Goal: Task Accomplishment & Management: Manage account settings

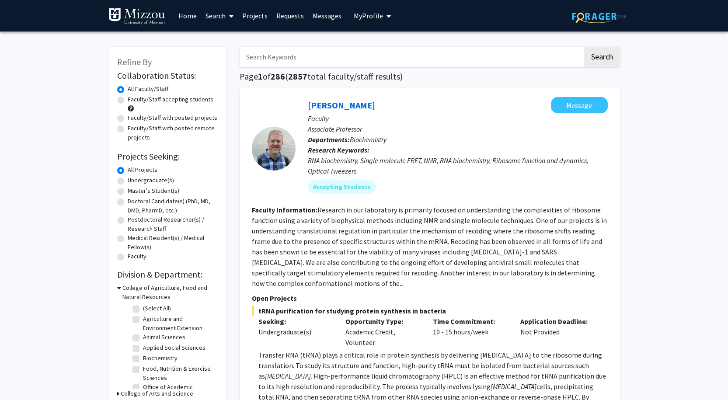
click at [377, 16] on span "My Profile" at bounding box center [368, 15] width 29 height 9
click at [395, 42] on span "[PERSON_NAME]" at bounding box center [407, 41] width 53 height 10
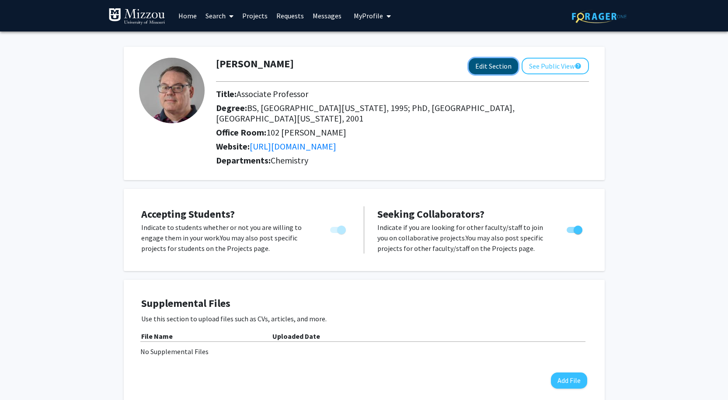
click at [468, 70] on button "Edit Section" at bounding box center [492, 66] width 49 height 16
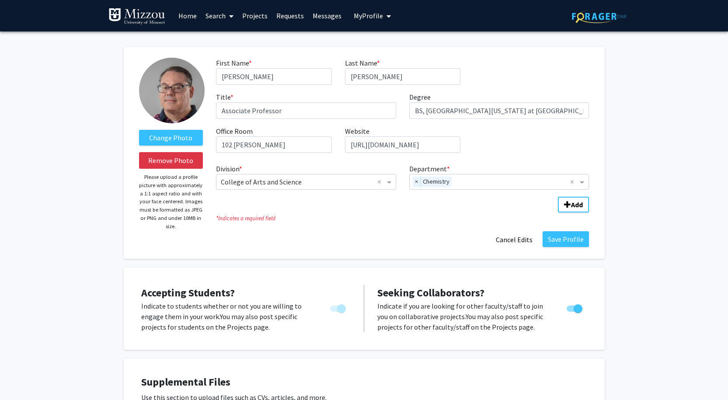
click at [256, 15] on link "Projects" at bounding box center [255, 15] width 34 height 31
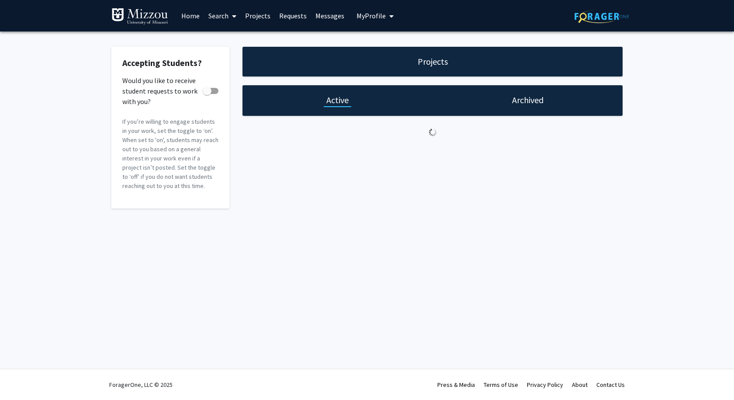
checkbox input "true"
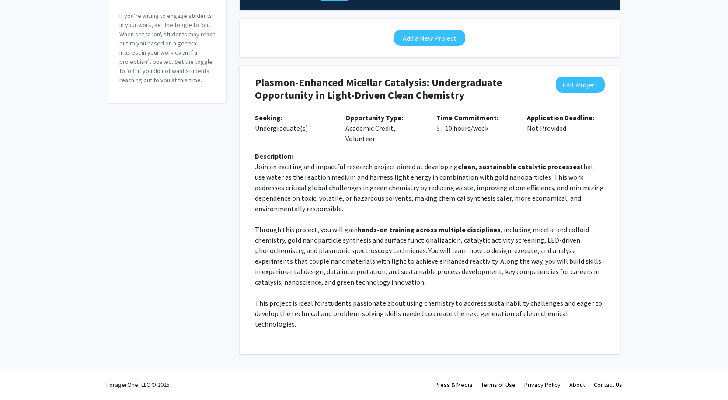
scroll to position [218, 0]
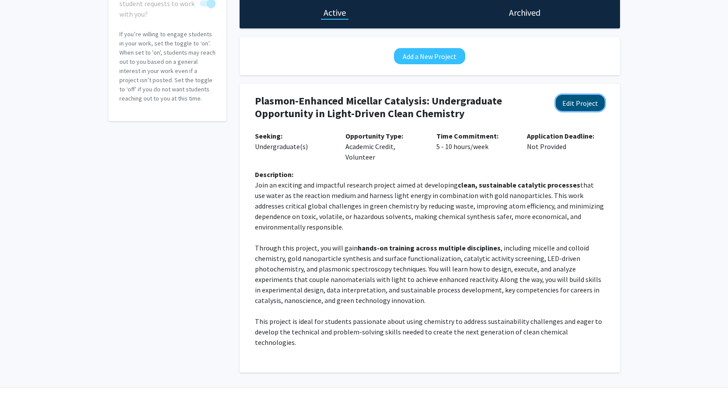
click at [576, 109] on button "Edit Project" at bounding box center [579, 103] width 49 height 16
select select "5 - 10"
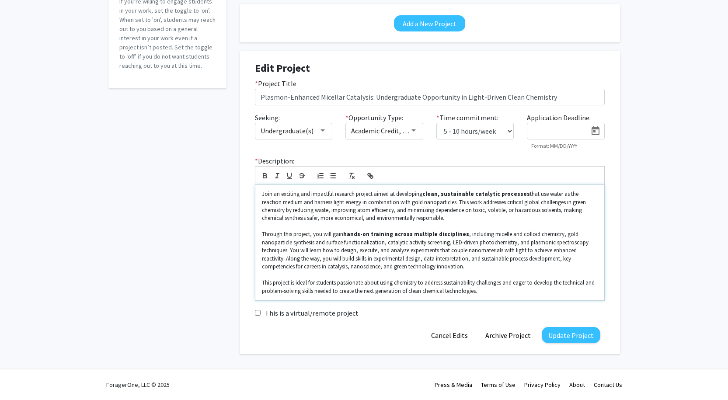
scroll to position [176, 0]
click at [479, 198] on p "Join an exciting and impactful research project aimed at developing clean, sust…" at bounding box center [430, 206] width 336 height 32
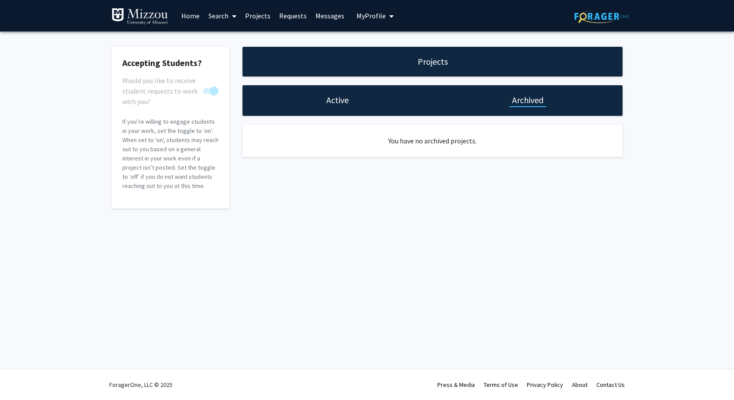
click at [357, 113] on div "Active" at bounding box center [338, 100] width 190 height 31
click at [349, 104] on h1 "Active" at bounding box center [337, 100] width 22 height 12
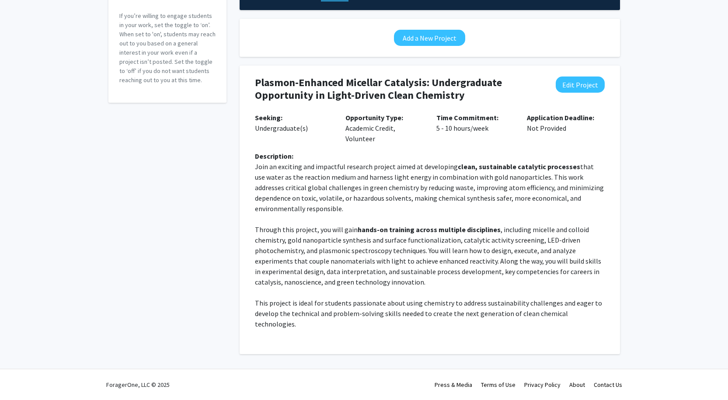
scroll to position [178, 0]
click at [572, 76] on button "Edit Project" at bounding box center [579, 84] width 49 height 16
select select "5 - 10"
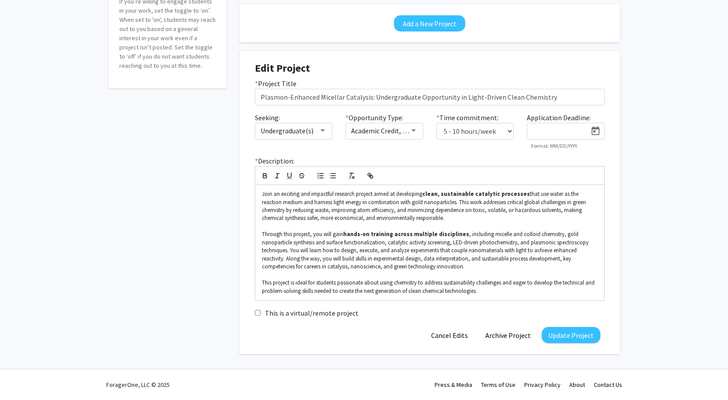
scroll to position [176, 0]
click at [433, 230] on strong "hands-on training across multiple disciplines" at bounding box center [406, 233] width 126 height 7
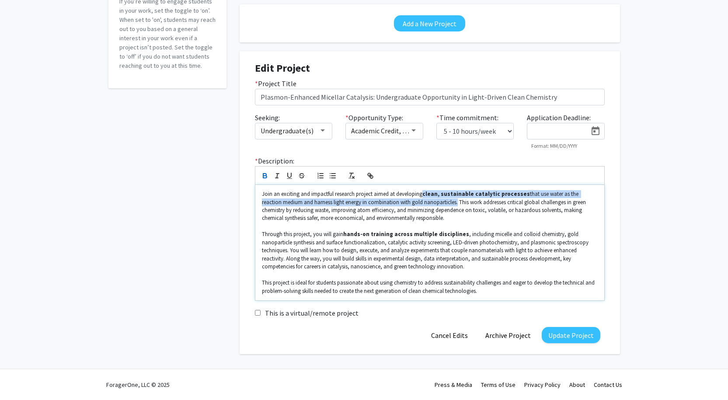
drag, startPoint x: 425, startPoint y: 187, endPoint x: 436, endPoint y: 194, distance: 12.9
click at [436, 194] on p "Join an exciting and impactful research project aimed at developing clean, sust…" at bounding box center [430, 206] width 336 height 32
click at [266, 173] on icon "button" at bounding box center [264, 174] width 3 height 2
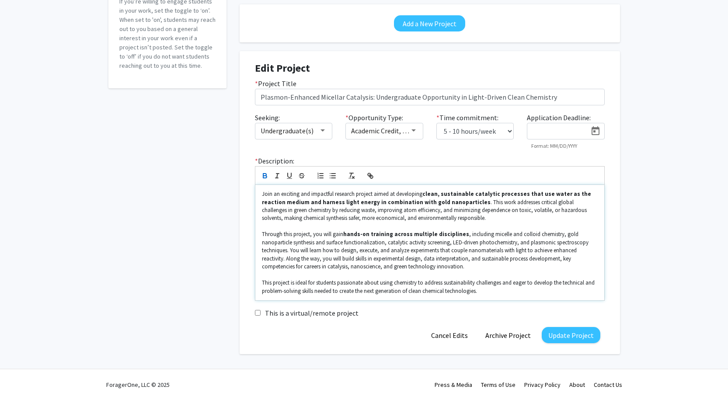
click at [482, 196] on p "Join an exciting and impactful research project aimed at developing clean, sust…" at bounding box center [430, 206] width 336 height 32
click at [556, 335] on button "Update Project" at bounding box center [570, 335] width 59 height 16
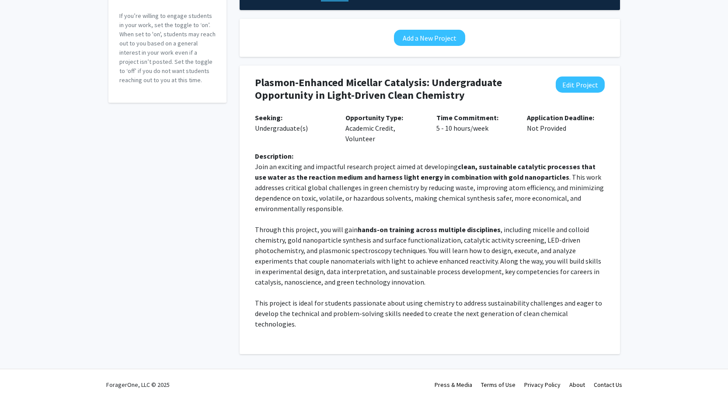
scroll to position [87, 0]
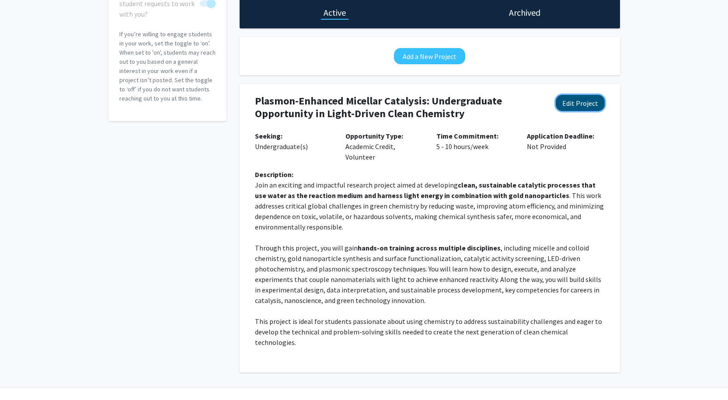
click at [568, 109] on button "Edit Project" at bounding box center [579, 103] width 49 height 16
select select "5 - 10"
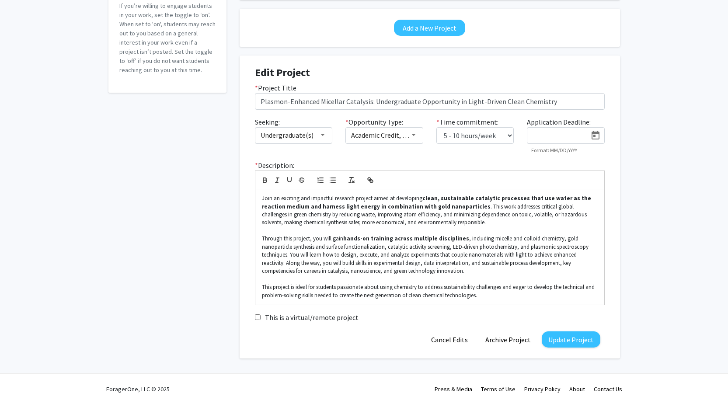
scroll to position [131, 0]
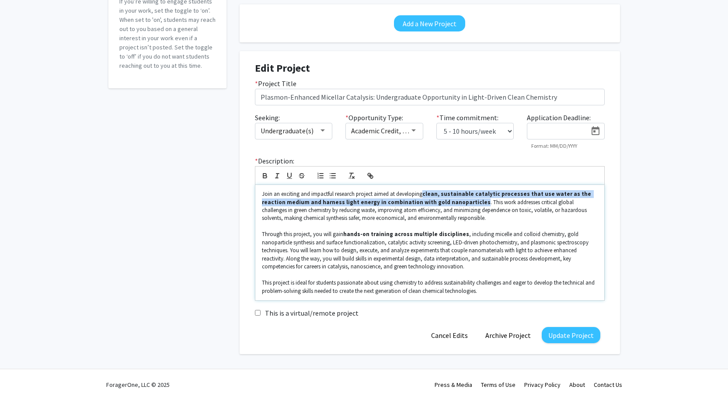
drag, startPoint x: 424, startPoint y: 233, endPoint x: 445, endPoint y: 239, distance: 22.0
click at [445, 222] on p "Join an exciting and impactful research project aimed at developing clean, sust…" at bounding box center [430, 206] width 336 height 32
click at [269, 180] on icon "button" at bounding box center [265, 176] width 8 height 8
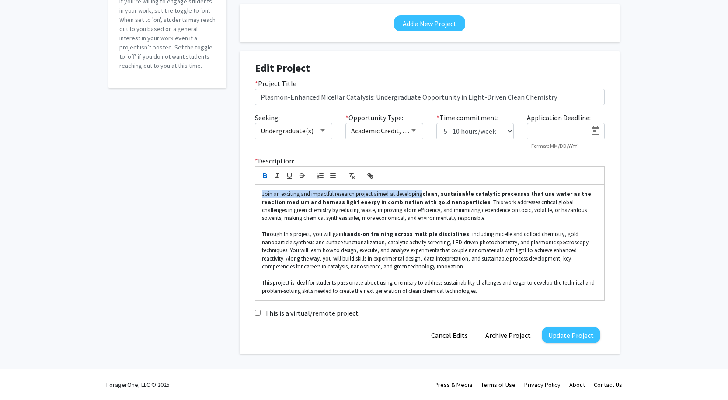
click at [267, 180] on icon "button" at bounding box center [265, 176] width 8 height 8
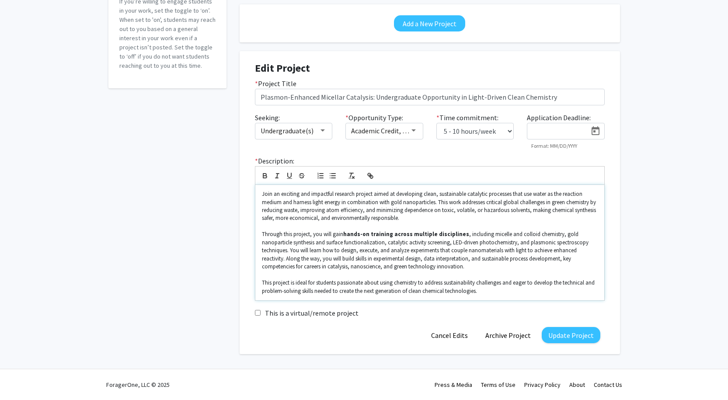
click at [452, 222] on p "Join an exciting and impactful research project aimed at developing clean, sust…" at bounding box center [430, 206] width 336 height 32
drag, startPoint x: 398, startPoint y: 233, endPoint x: 514, endPoint y: 233, distance: 116.2
click at [514, 222] on p "Join an exciting and impactful research project aimed at developing clean, sust…" at bounding box center [430, 206] width 336 height 32
click at [267, 180] on icon "button" at bounding box center [265, 176] width 8 height 8
click at [558, 343] on button "Update Project" at bounding box center [570, 335] width 59 height 16
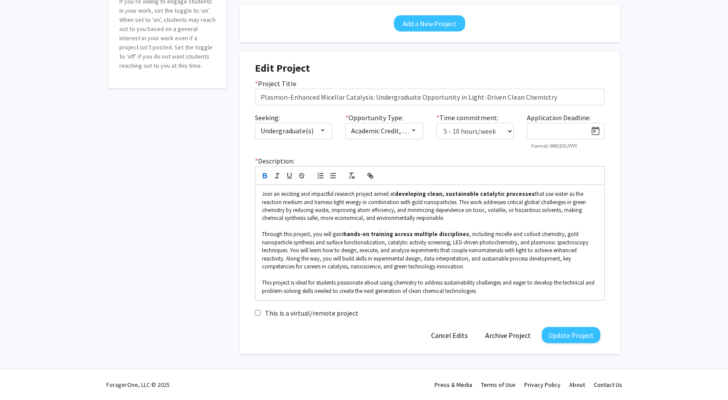
scroll to position [0, 0]
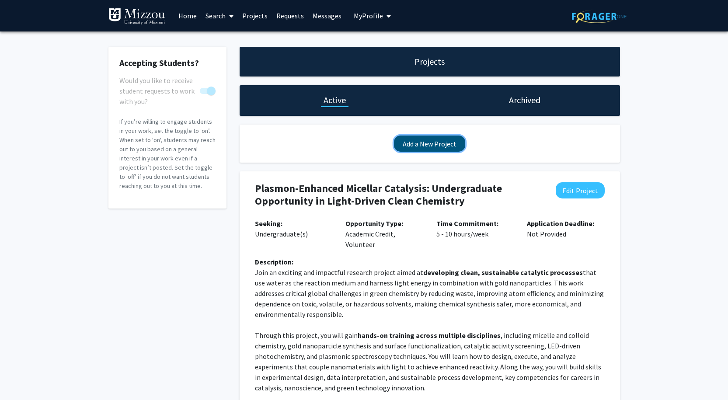
click at [439, 152] on button "Add a New Project" at bounding box center [429, 143] width 71 height 16
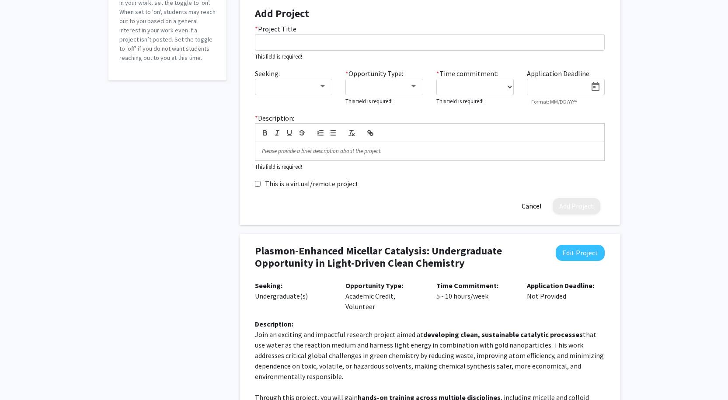
scroll to position [131, 0]
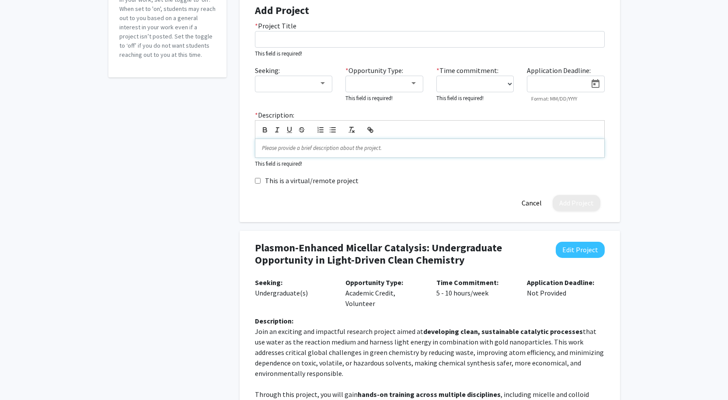
click at [293, 152] on p at bounding box center [430, 148] width 336 height 8
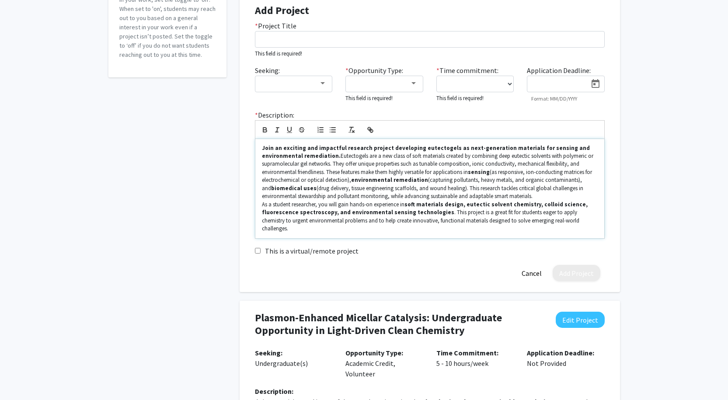
scroll to position [0, 0]
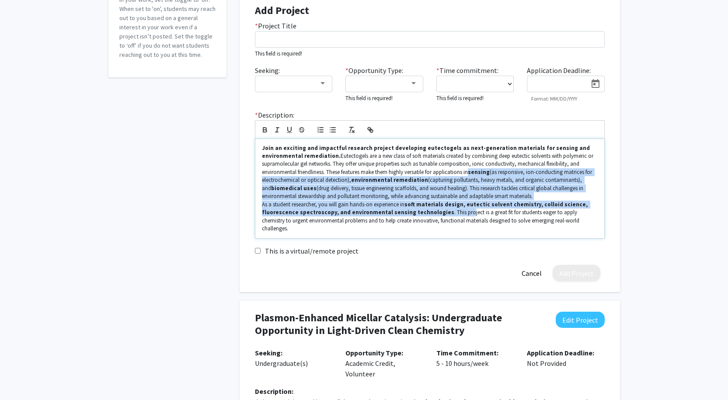
drag, startPoint x: 438, startPoint y: 220, endPoint x: 454, endPoint y: 262, distance: 45.0
click at [454, 238] on div "Join an exciting and impactful research project developing eutectogels as next-…" at bounding box center [429, 188] width 349 height 99
click at [265, 130] on icon "button" at bounding box center [264, 129] width 3 height 2
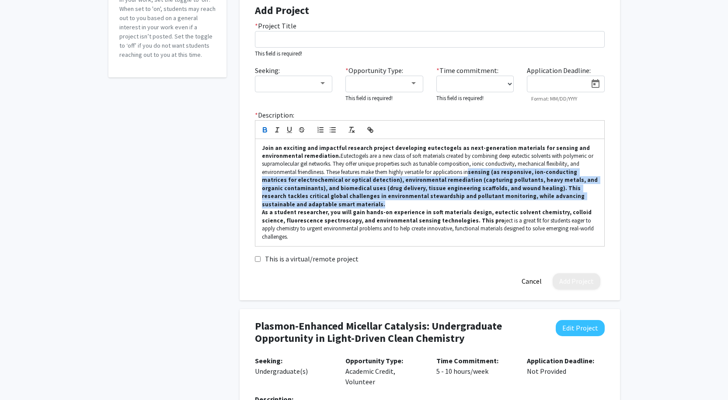
click at [263, 134] on icon "button" at bounding box center [265, 130] width 8 height 8
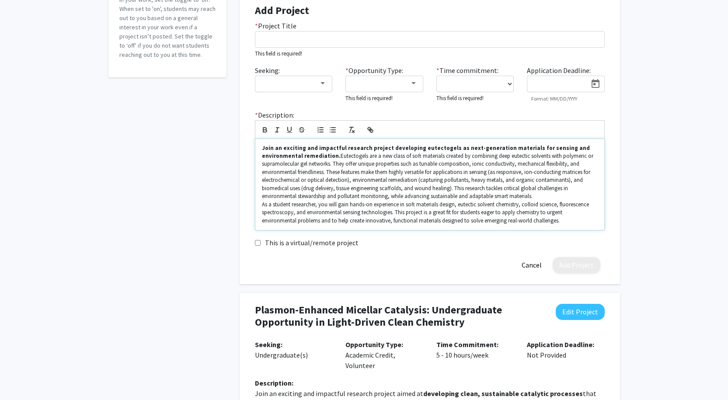
click at [448, 201] on p "Join an exciting and impactful research project developing eutectogels as next-…" at bounding box center [430, 172] width 336 height 56
click at [540, 201] on p "Join an exciting and impactful research project developing eutectogels as next-…" at bounding box center [430, 172] width 336 height 56
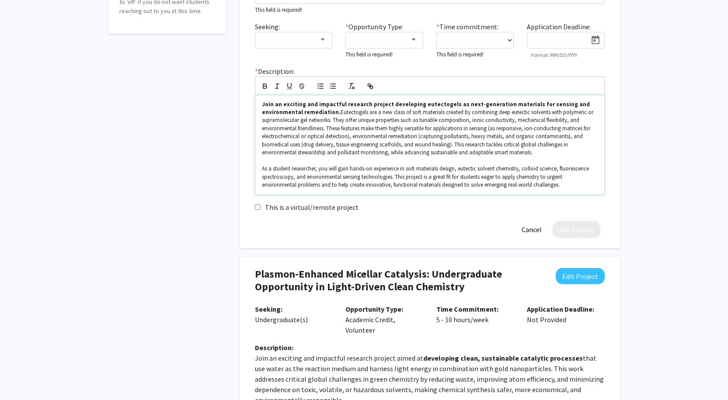
scroll to position [131, 0]
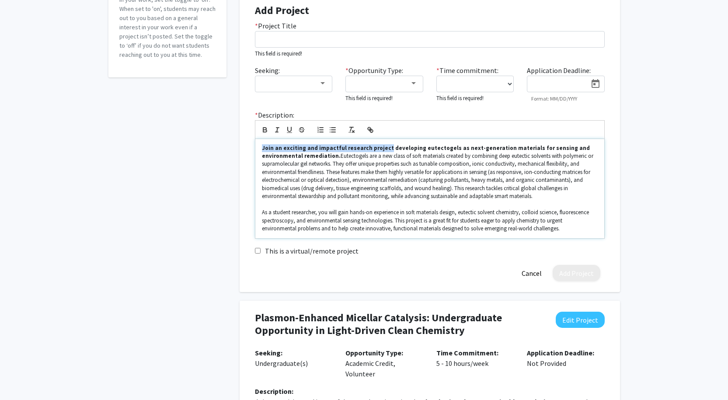
drag, startPoint x: 381, startPoint y: 195, endPoint x: 263, endPoint y: 195, distance: 117.1
click at [263, 159] on strong "Join an exciting and impactful research project developing eutectogels as next-…" at bounding box center [426, 151] width 329 height 15
click at [266, 134] on icon "button" at bounding box center [265, 130] width 8 height 8
click at [402, 201] on p "Join an exciting and impactful research project developing eutectogels as next-…" at bounding box center [430, 172] width 336 height 56
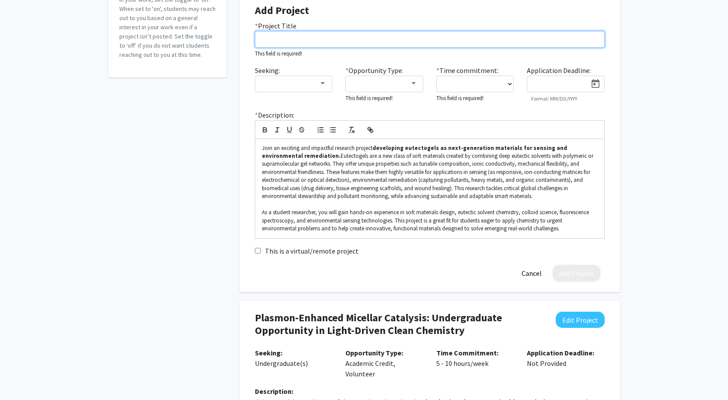
click at [323, 48] on input "* Project Title" at bounding box center [430, 39] width 350 height 17
paste input "Eutectogels: Smart and Responsive Soft Materials for Emerging Applications"
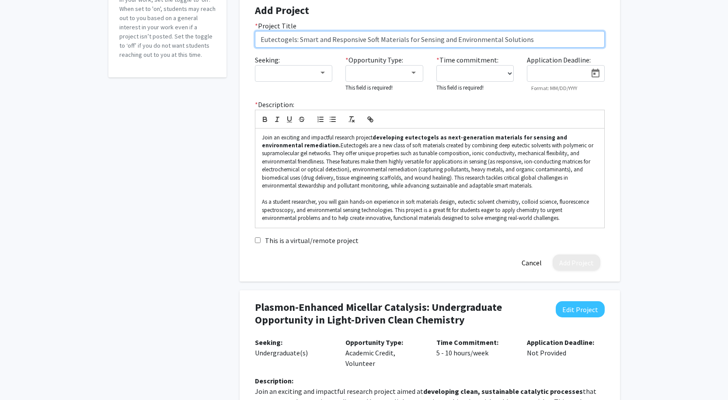
type input "Eutectogels: Smart and Responsive Soft Materials for Sensing and Environmental …"
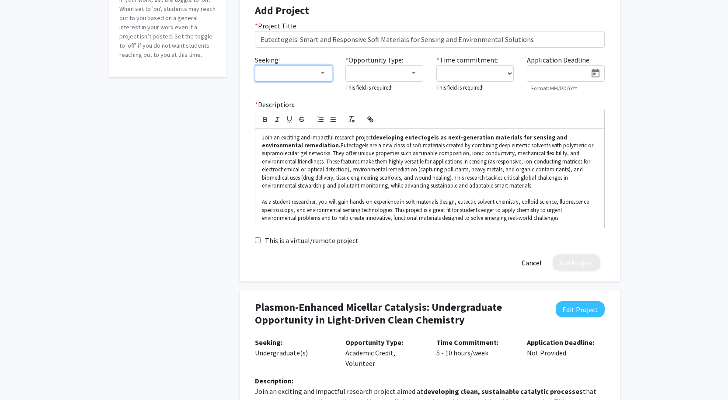
click at [319, 76] on div at bounding box center [323, 72] width 8 height 7
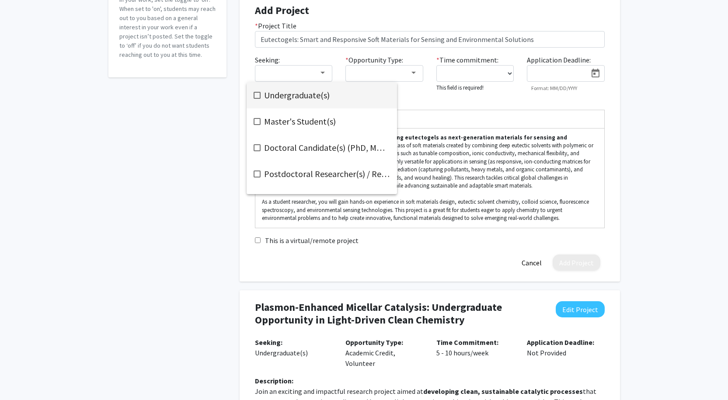
click at [257, 95] on mat-pseudo-checkbox at bounding box center [256, 95] width 7 height 7
click at [409, 93] on div at bounding box center [364, 200] width 728 height 400
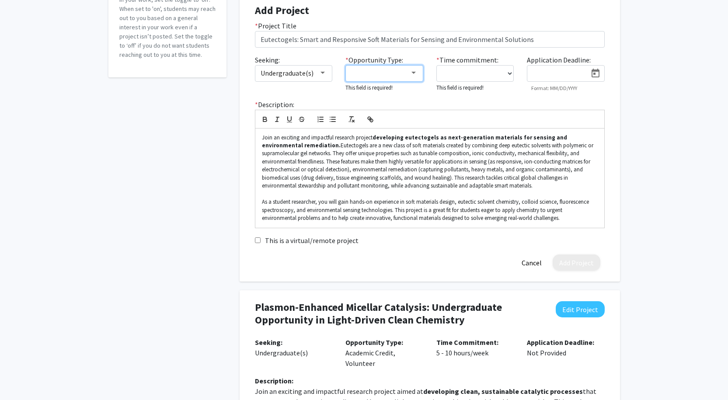
click at [411, 76] on div at bounding box center [413, 72] width 8 height 7
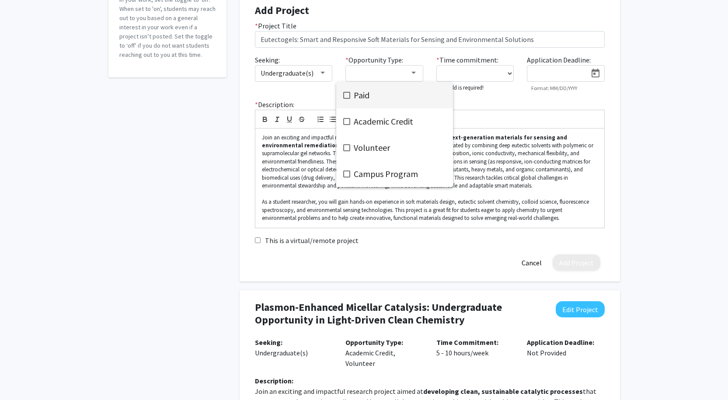
click at [354, 95] on span "Paid" at bounding box center [400, 95] width 92 height 26
click at [348, 117] on mat-option "Academic Credit" at bounding box center [394, 121] width 117 height 26
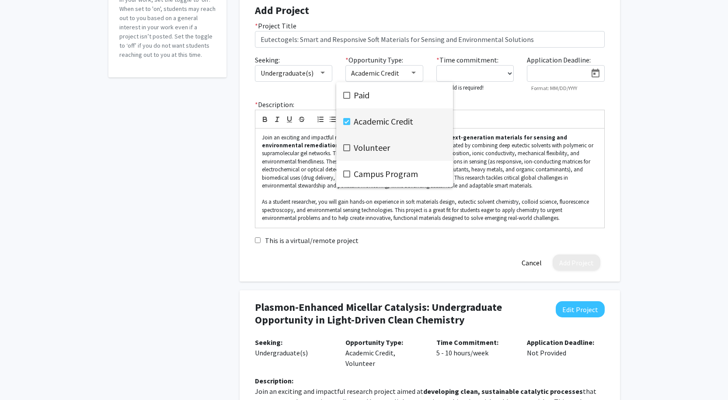
click at [350, 142] on mat-option "Volunteer" at bounding box center [394, 148] width 117 height 26
click at [484, 145] on div at bounding box center [364, 200] width 728 height 400
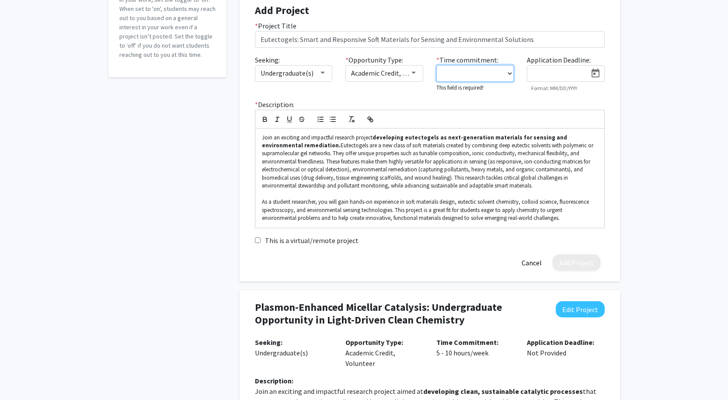
click at [501, 82] on select "0 - 5 hours/week 5 - 10 hours/week 10 - 15 hours/week 15 - 20 hours/week 20 - 3…" at bounding box center [475, 73] width 78 height 17
select select "5 - 10"
click at [436, 82] on select "0 - 5 hours/week 5 - 10 hours/week 10 - 15 hours/week 15 - 20 hours/week 20 - 3…" at bounding box center [475, 73] width 78 height 17
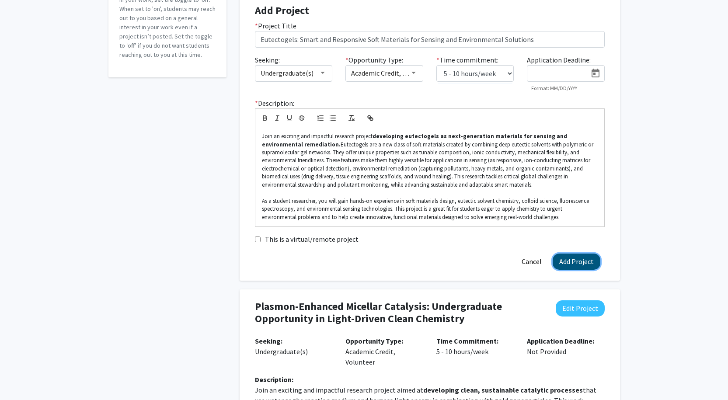
click at [562, 270] on button "Add Project" at bounding box center [576, 261] width 48 height 16
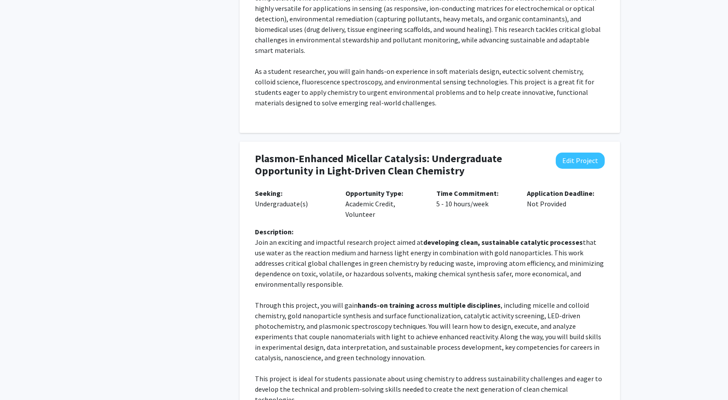
scroll to position [87, 0]
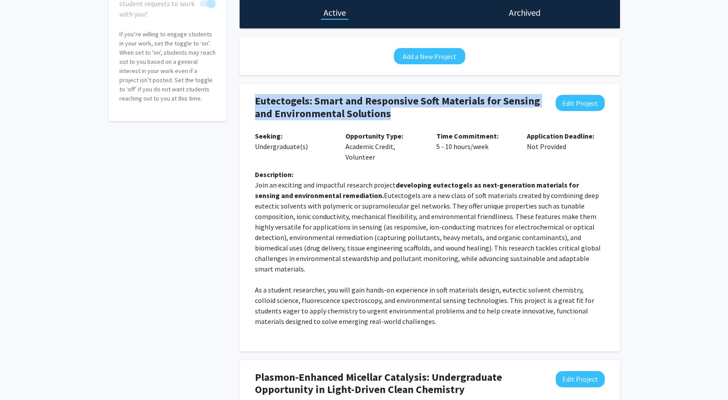
drag, startPoint x: 258, startPoint y: 112, endPoint x: 322, endPoint y: 138, distance: 68.6
click at [322, 120] on h4 "Eutectogels: Smart and Responsive Soft Materials for Sensing and Environmental …" at bounding box center [398, 107] width 287 height 25
copy h4 "Eutectogels: Smart and Responsive Soft Materials for Sensing and Environmental …"
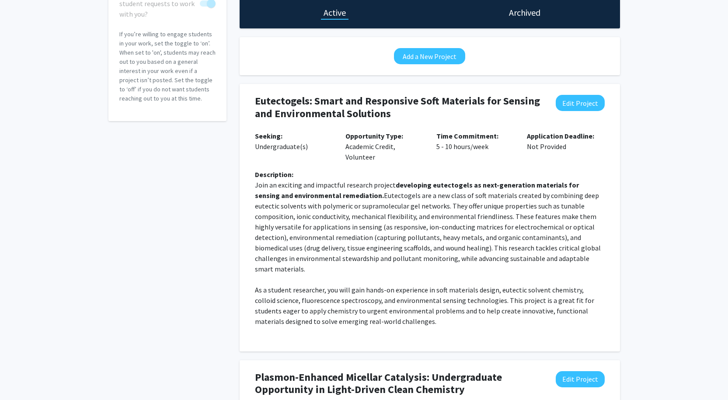
click at [201, 230] on div "Accepting Students? Would you like to receive student requests to work with you…" at bounding box center [167, 303] width 131 height 689
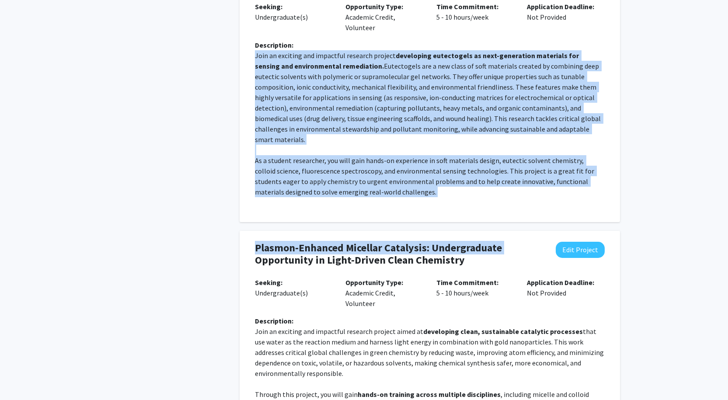
scroll to position [260, 0]
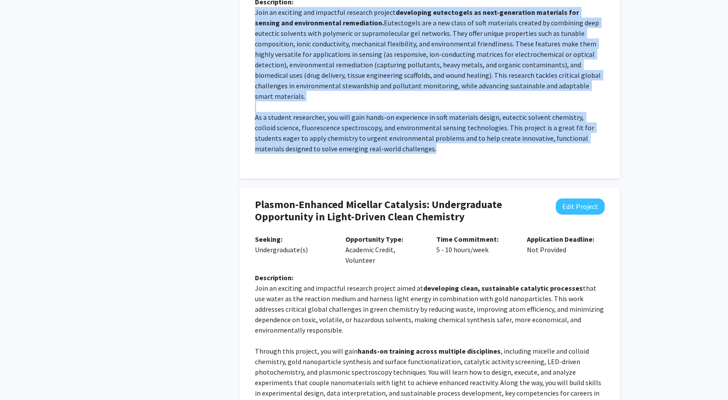
drag, startPoint x: 258, startPoint y: 188, endPoint x: 402, endPoint y: 273, distance: 167.3
click at [402, 154] on p "Join an exciting and impactful research project developing eutectogels as next-…" at bounding box center [430, 80] width 350 height 147
copy p "Join an exciting and impactful research project developing eutectogels as next-…"
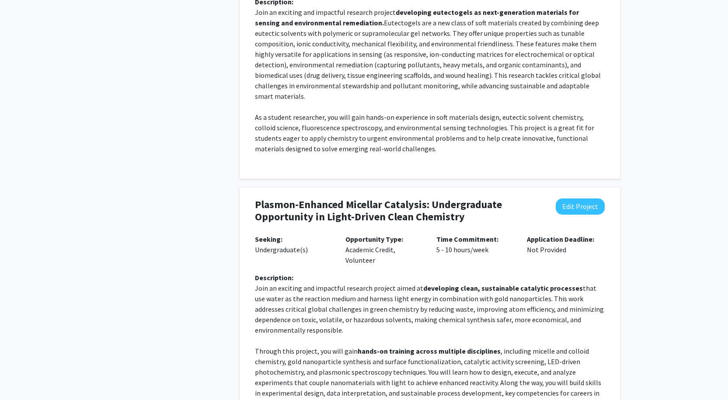
click at [198, 240] on div "Accepting Students? Would you like to receive student requests to work with you…" at bounding box center [167, 131] width 131 height 689
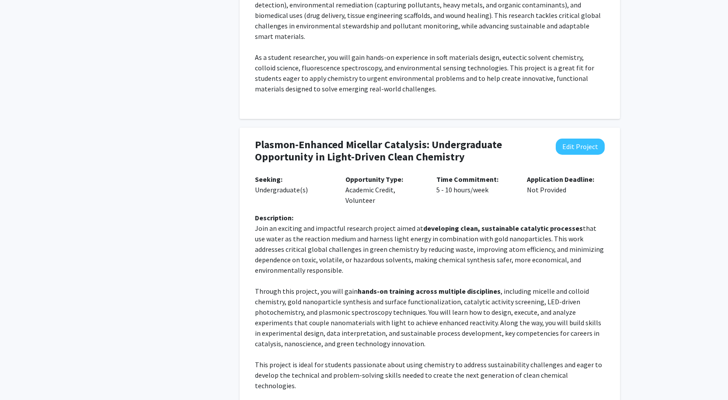
scroll to position [435, 0]
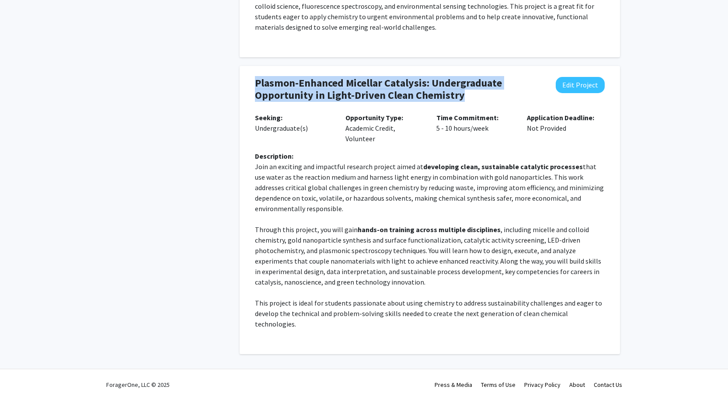
drag, startPoint x: 260, startPoint y: 155, endPoint x: 362, endPoint y: 189, distance: 106.8
click at [362, 102] on h4 "Plasmon-Enhanced Micellar Catalysis: Undergraduate Opportunity in Light-Driven …" at bounding box center [398, 89] width 287 height 25
copy h4 "Plasmon-Enhanced Micellar Catalysis: Undergraduate Opportunity in Light-Driven …"
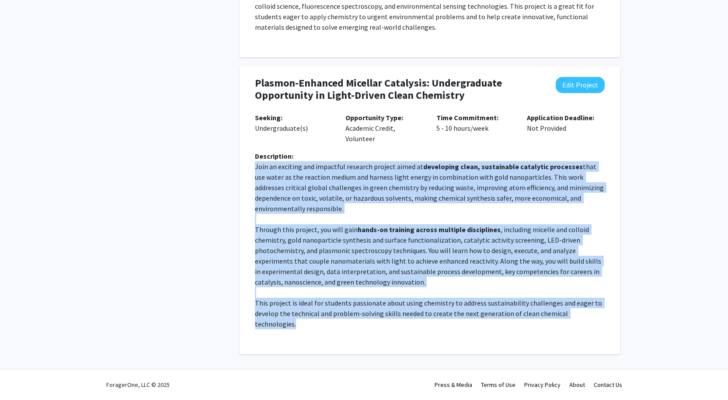
drag, startPoint x: 259, startPoint y: 145, endPoint x: 455, endPoint y: 381, distance: 307.2
click at [455, 336] on div "Description: Join an exciting and impactful research project aimed at developin…" at bounding box center [429, 243] width 363 height 185
copy p "Join an exciting and impactful research project aimed at developing clean, sust…"
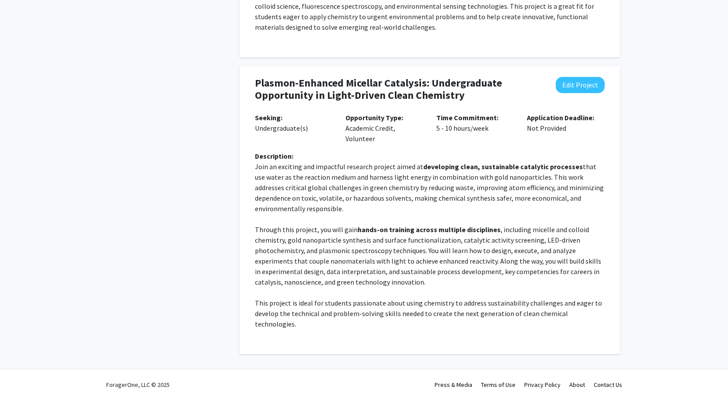
click at [217, 153] on div "Accepting Students? Would you like to receive student requests to work with you…" at bounding box center [167, 9] width 131 height 689
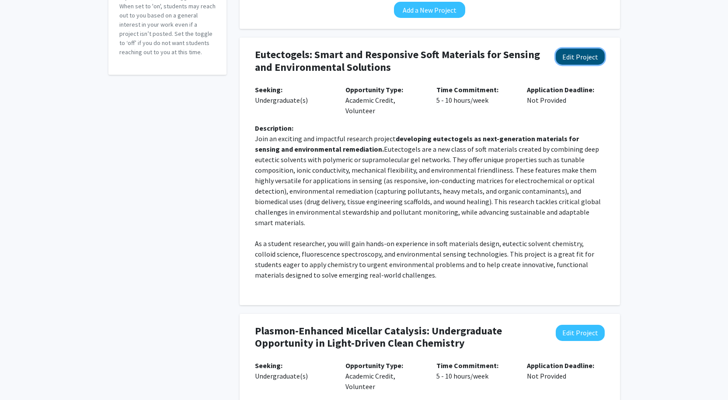
click at [573, 65] on button "Edit Project" at bounding box center [579, 57] width 49 height 16
select select "5 - 10"
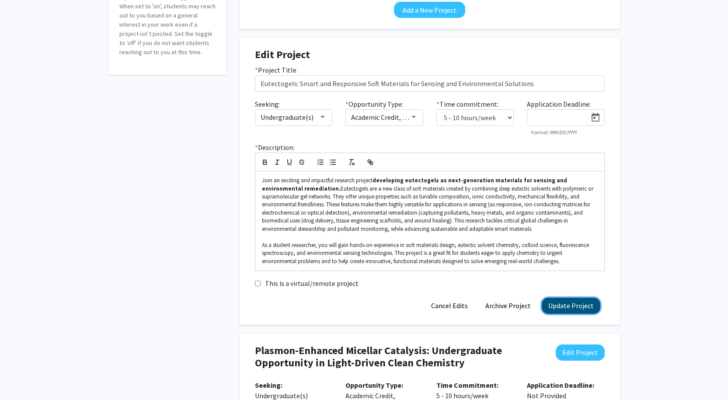
click at [566, 314] on button "Update Project" at bounding box center [570, 306] width 59 height 16
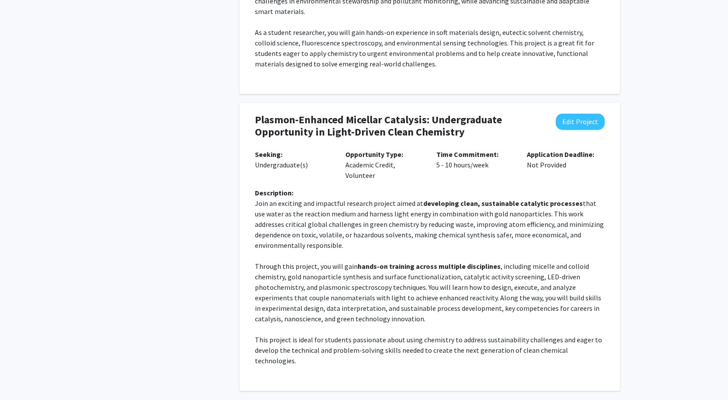
scroll to position [350, 0]
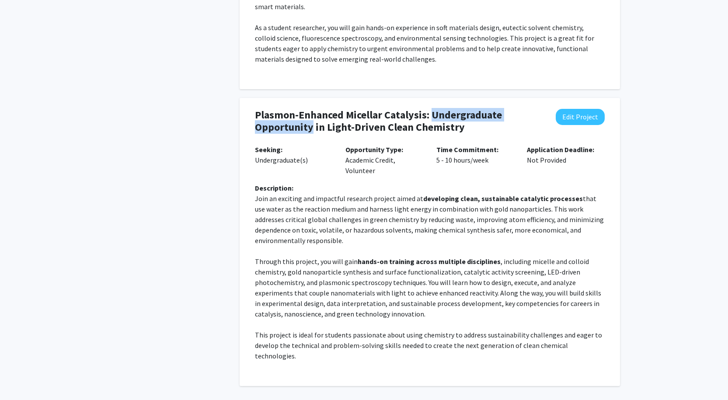
drag, startPoint x: 259, startPoint y: 256, endPoint x: 418, endPoint y: 251, distance: 159.1
click at [418, 134] on h4 "Plasmon-Enhanced Micellar Catalysis: Undergraduate Opportunity in Light-Driven …" at bounding box center [398, 121] width 287 height 25
copy h4 "Undergraduate Opportunity"
click at [229, 235] on div "Accepting Students? Would you like to receive student requests to work with you…" at bounding box center [167, 41] width 131 height 689
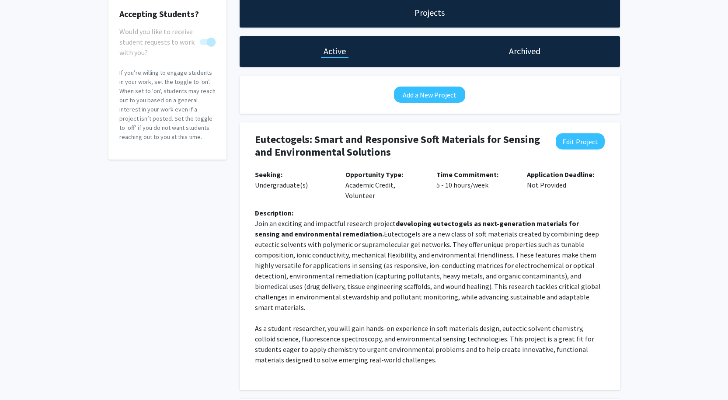
scroll to position [44, 0]
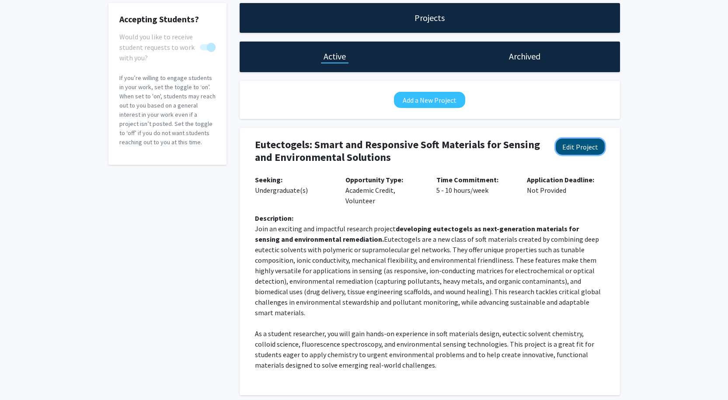
click at [566, 153] on button "Edit Project" at bounding box center [579, 147] width 49 height 16
select select "5 - 10"
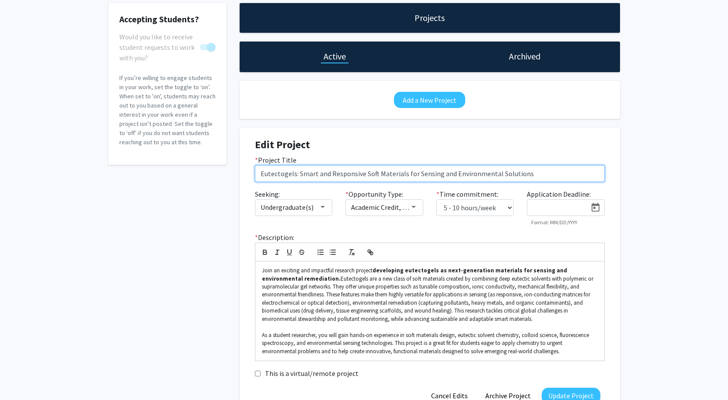
click at [310, 182] on input "Eutectogels: Smart and Responsive Soft Materials for Sensing and Environmental …" at bounding box center [430, 173] width 350 height 17
click at [264, 182] on input "Eutectogels: Smart and Responsive Soft Materials for Sensing and Environmental …" at bounding box center [430, 173] width 350 height 17
paste input "Undergraduate Opportunity"
click at [375, 182] on input "Undergraduate Opportunity in Eutectogels: Smart and Responsive Soft Materials f…" at bounding box center [430, 173] width 350 height 17
type input "Eutectogels: Smart and Responsive Soft Materials for Sensing and Environmental …"
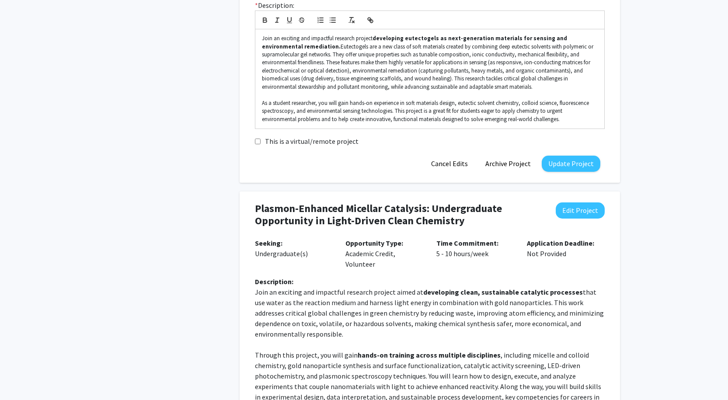
scroll to position [350, 0]
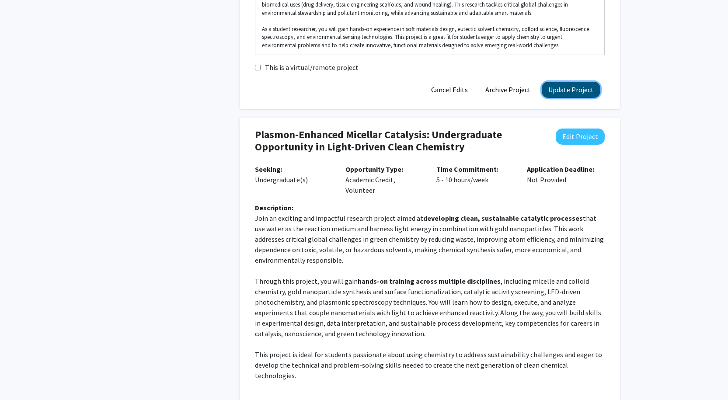
click at [562, 98] on button "Update Project" at bounding box center [570, 90] width 59 height 16
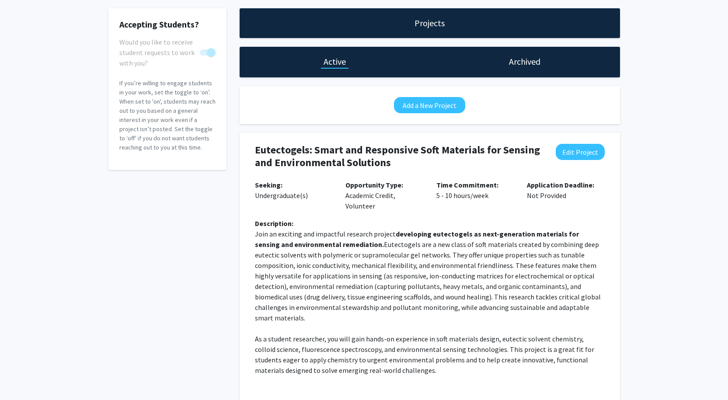
scroll to position [44, 0]
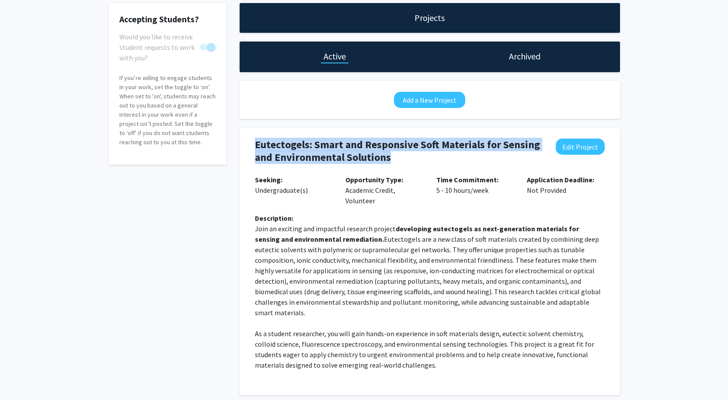
drag, startPoint x: 258, startPoint y: 155, endPoint x: 315, endPoint y: 182, distance: 63.1
click at [315, 164] on h4 "Eutectogels: Smart and Responsive Soft Materials for Sensing and Environmental …" at bounding box center [398, 151] width 287 height 25
copy h4 "Eutectogels: Smart and Responsive Soft Materials for Sensing and Environmental …"
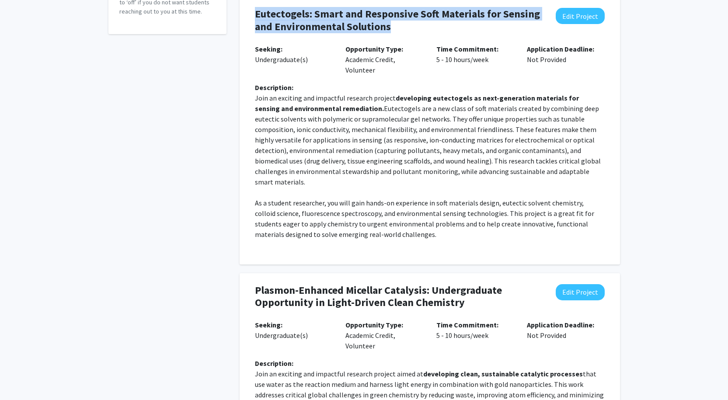
scroll to position [175, 0]
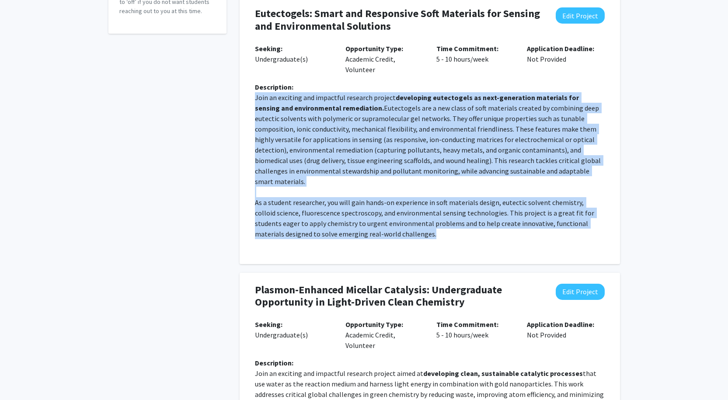
drag, startPoint x: 258, startPoint y: 144, endPoint x: 430, endPoint y: 354, distance: 271.4
click at [430, 239] on p "Join an exciting and impactful research project developing eutectogels as next-…" at bounding box center [430, 165] width 350 height 147
copy p "Join an exciting and impactful research project developing eutectogels as next-…"
click at [238, 168] on div "Projects Active Archived Add a New Project Eutectogels: Smart and Responsive So…" at bounding box center [429, 216] width 393 height 689
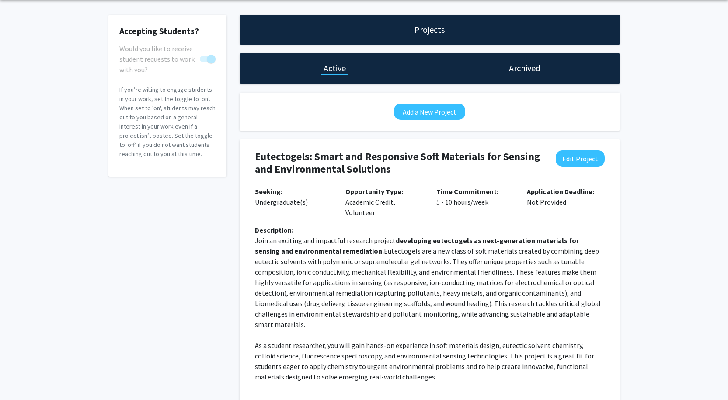
scroll to position [0, 0]
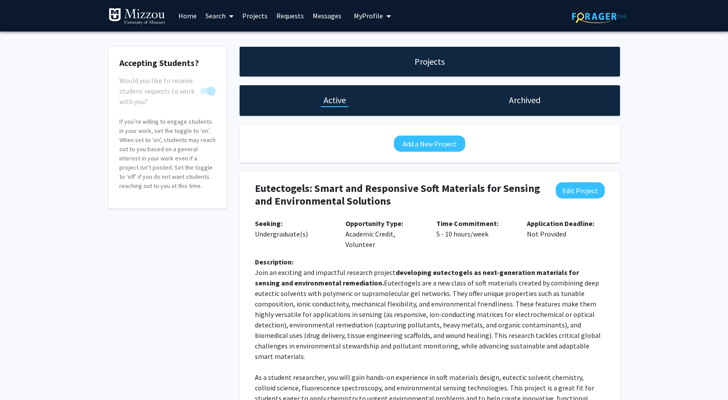
click at [432, 56] on h1 "Projects" at bounding box center [429, 61] width 30 height 12
click at [426, 66] on h1 "Projects" at bounding box center [429, 61] width 30 height 12
click at [191, 14] on link "Home" at bounding box center [187, 15] width 27 height 31
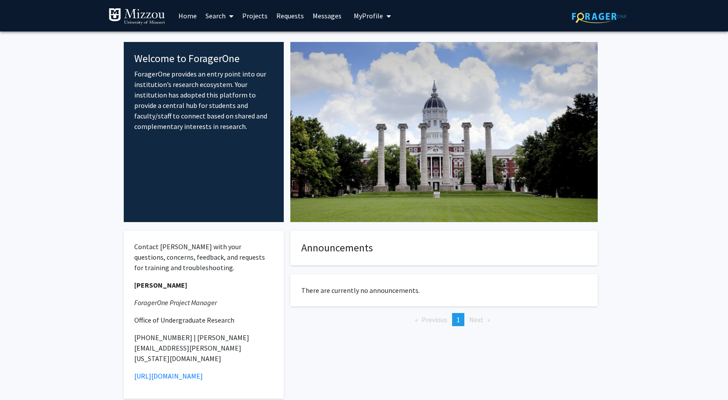
click at [188, 14] on link "Home" at bounding box center [187, 15] width 27 height 31
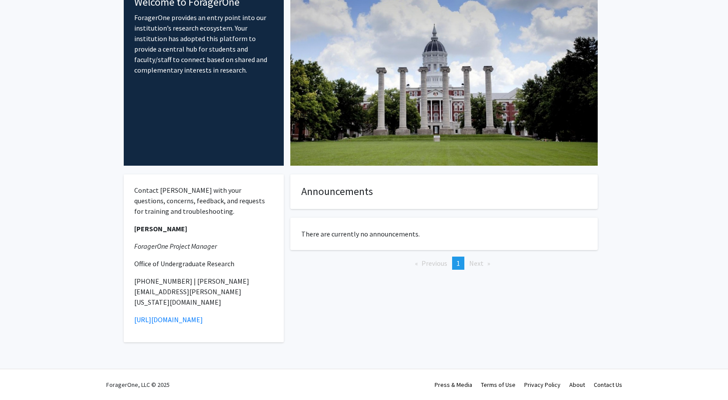
scroll to position [109, 0]
click at [399, 229] on p "There are currently no announcements." at bounding box center [443, 234] width 285 height 10
click at [453, 256] on li "You're on page 1" at bounding box center [458, 262] width 12 height 13
click at [464, 256] on li "You're on page 1" at bounding box center [458, 262] width 12 height 13
click at [483, 259] on span "Next page" at bounding box center [476, 263] width 14 height 9
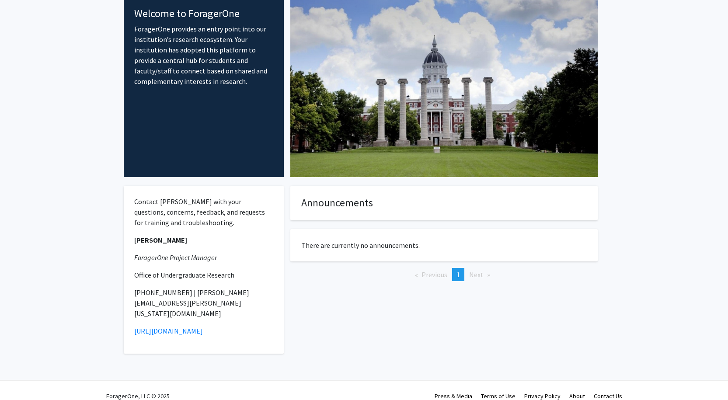
scroll to position [0, 0]
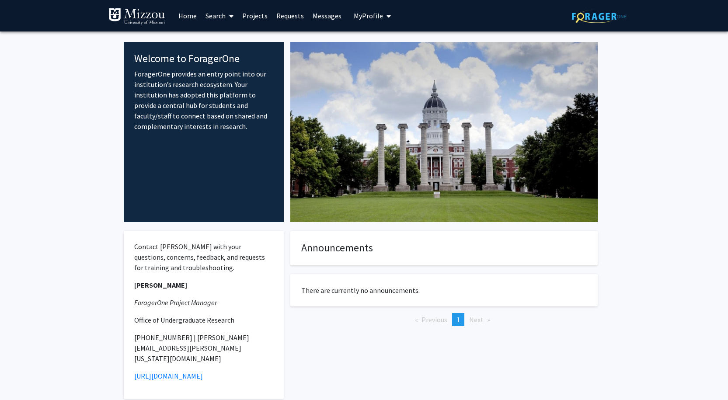
click at [293, 14] on link "Requests" at bounding box center [290, 15] width 36 height 31
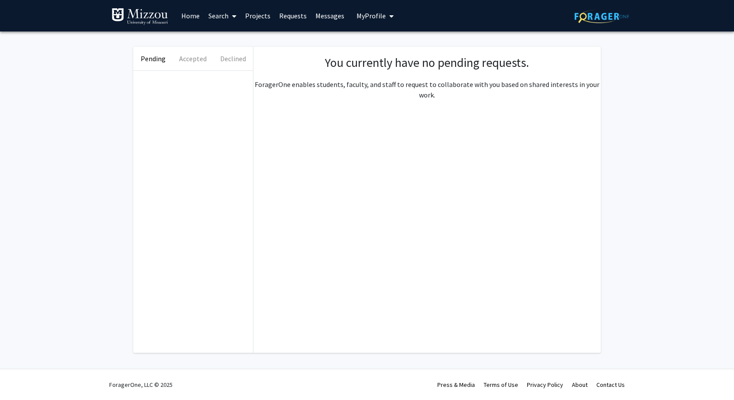
click at [316, 13] on link "Messages" at bounding box center [330, 15] width 38 height 31
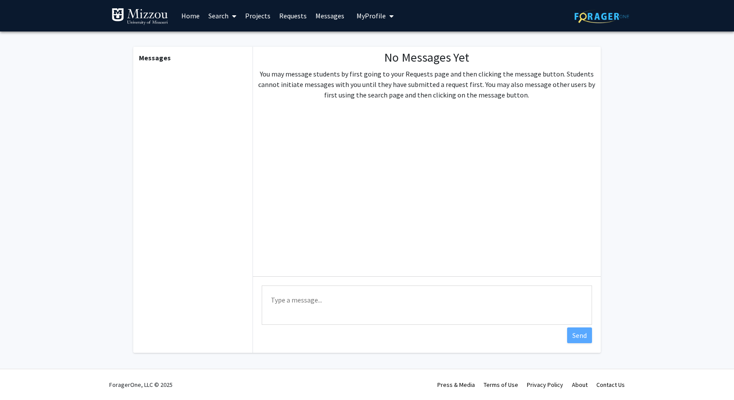
click at [366, 13] on span "My Profile" at bounding box center [371, 15] width 29 height 9
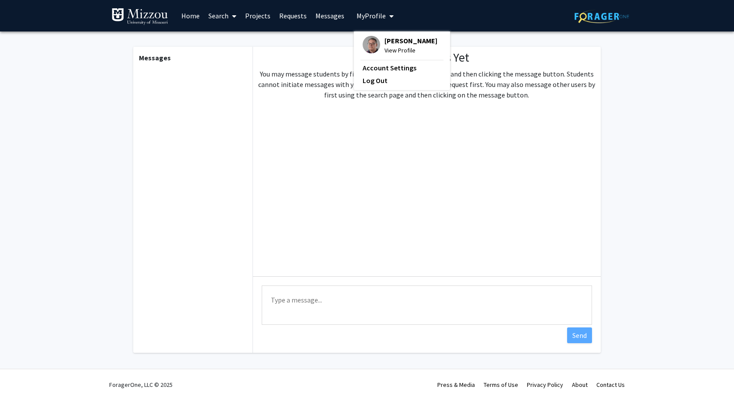
click at [400, 42] on span "[PERSON_NAME]" at bounding box center [411, 41] width 53 height 10
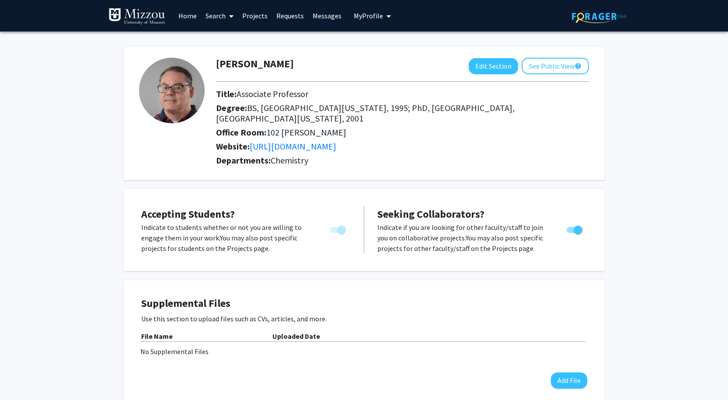
click at [253, 17] on link "Projects" at bounding box center [255, 15] width 34 height 31
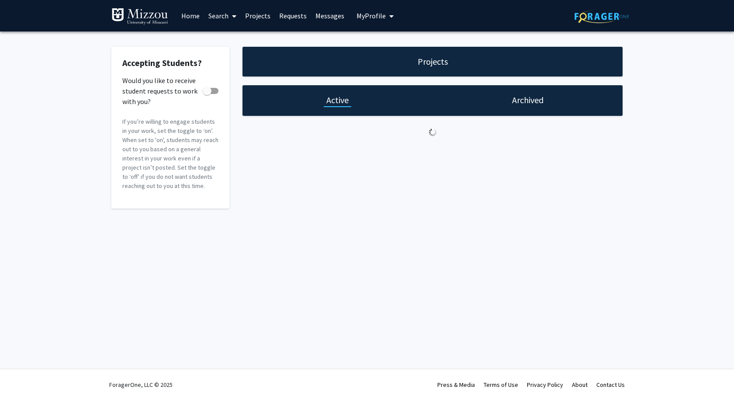
checkbox input "true"
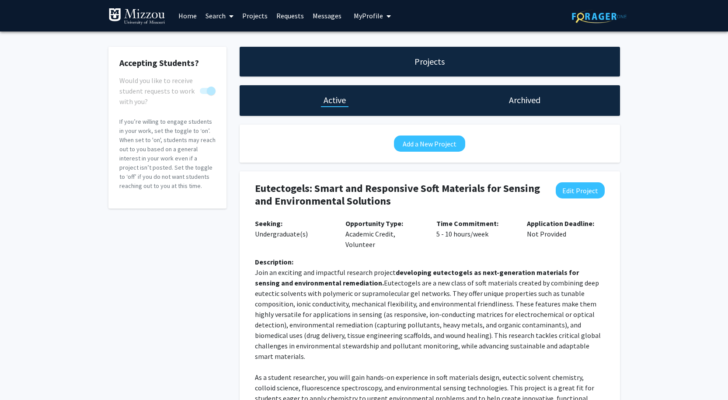
click at [431, 63] on h1 "Projects" at bounding box center [429, 61] width 30 height 12
click at [162, 66] on h2 "Accepting Students?" at bounding box center [167, 63] width 96 height 10
click at [189, 11] on link "Home" at bounding box center [187, 15] width 27 height 31
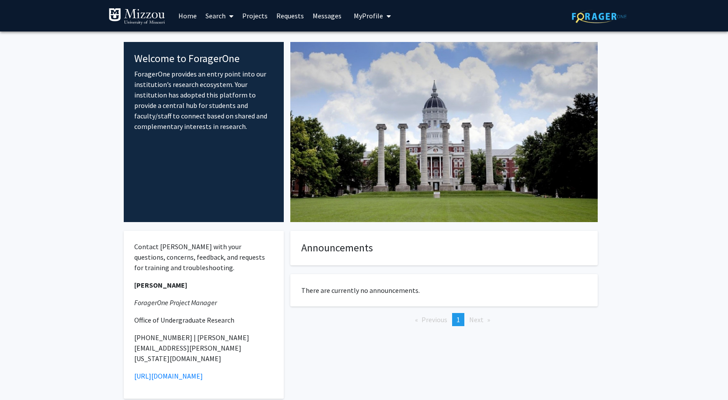
click at [386, 260] on fg-card "Announcements" at bounding box center [443, 248] width 307 height 35
click at [367, 305] on fg-card "There are currently no announcements." at bounding box center [443, 290] width 307 height 32
click at [589, 11] on img at bounding box center [599, 17] width 55 height 14
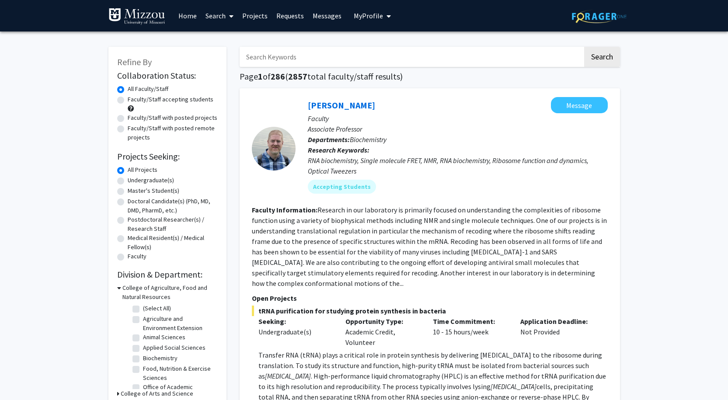
click at [312, 60] on input "Search Keywords" at bounding box center [410, 57] width 343 height 20
type input "[PERSON_NAME]"
click at [600, 60] on button "Search" at bounding box center [602, 57] width 36 height 20
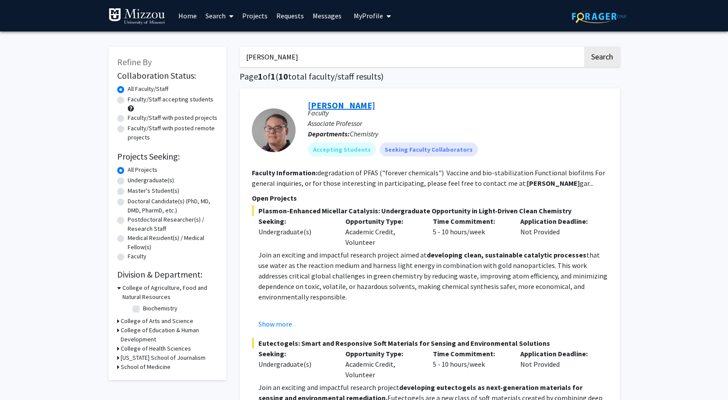
click at [338, 106] on link "[PERSON_NAME]" at bounding box center [341, 105] width 67 height 11
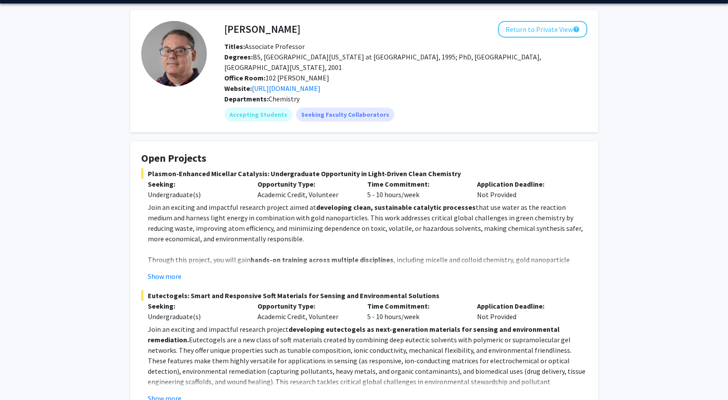
scroll to position [131, 0]
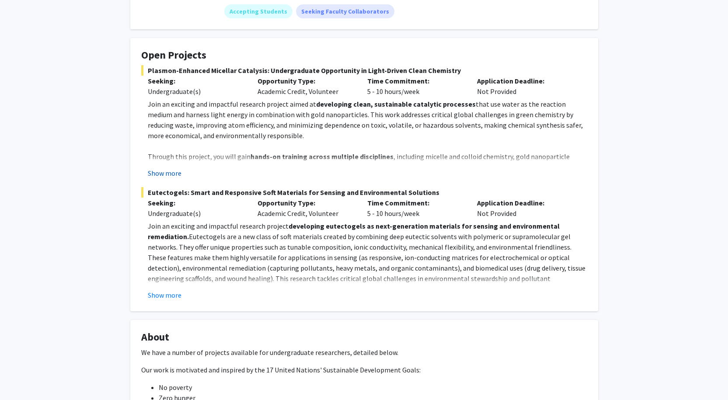
click at [181, 178] on button "Show more" at bounding box center [165, 173] width 34 height 10
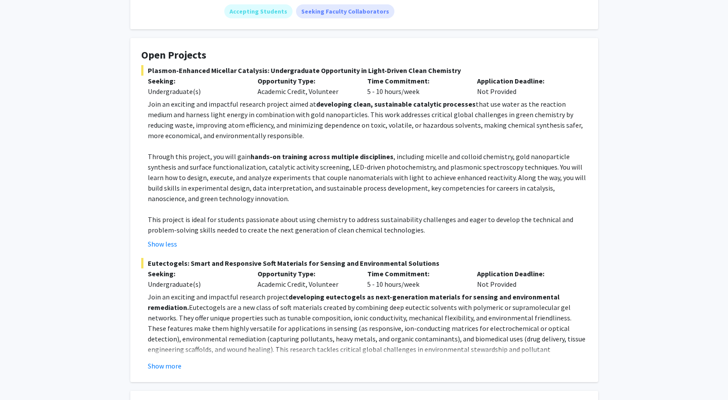
scroll to position [306, 0]
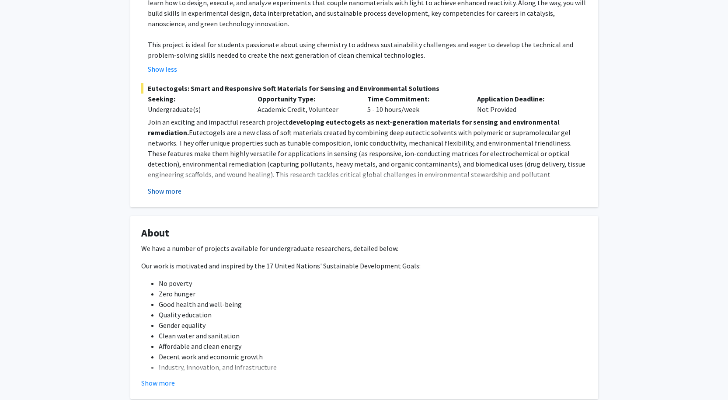
click at [177, 196] on button "Show more" at bounding box center [165, 191] width 34 height 10
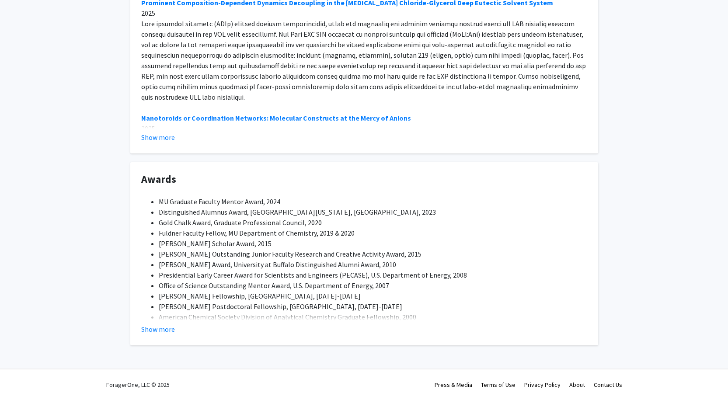
scroll to position [1409, 0]
click at [165, 329] on button "Show more" at bounding box center [158, 329] width 34 height 10
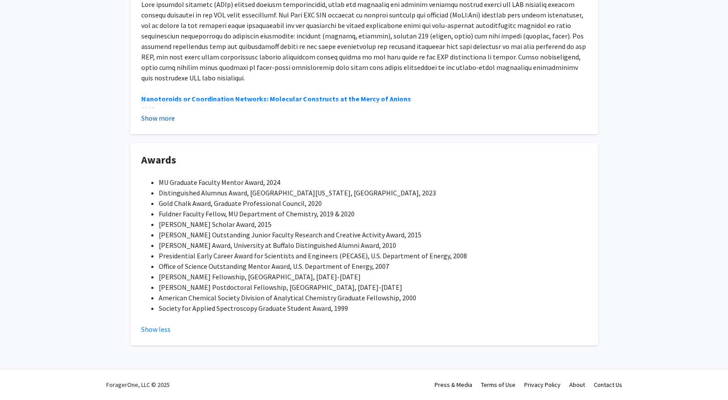
click at [170, 123] on button "Show more" at bounding box center [158, 118] width 34 height 10
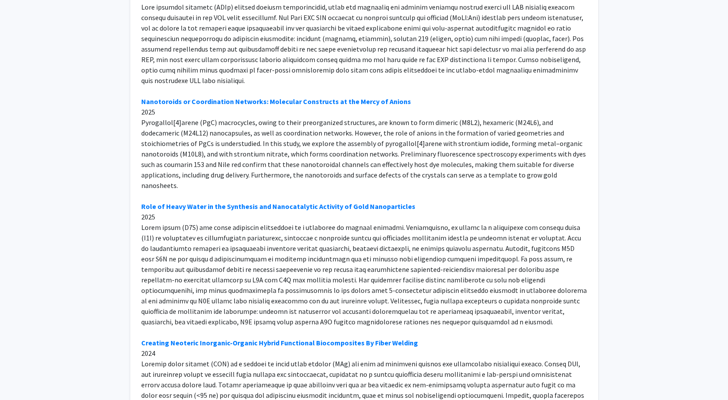
scroll to position [1191, 0]
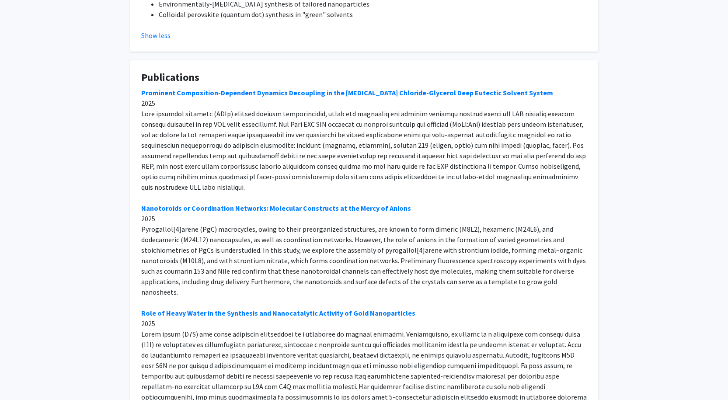
scroll to position [1016, 0]
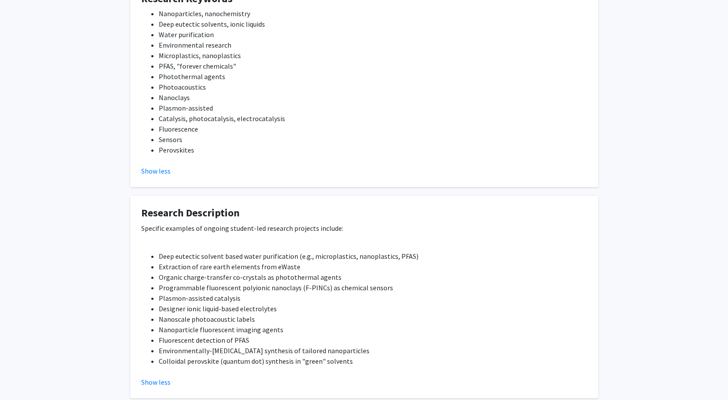
scroll to position [754, 0]
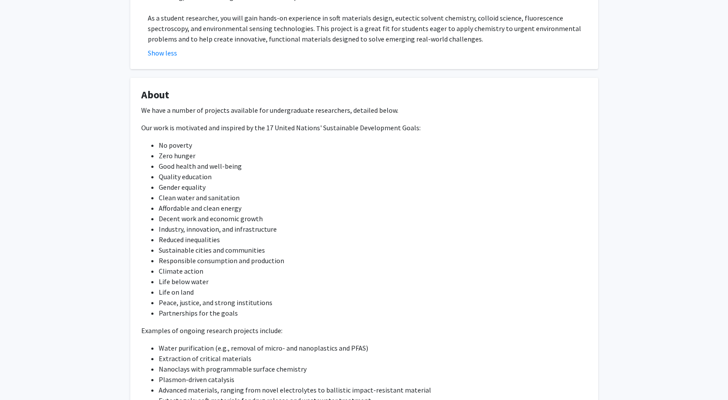
scroll to position [492, 0]
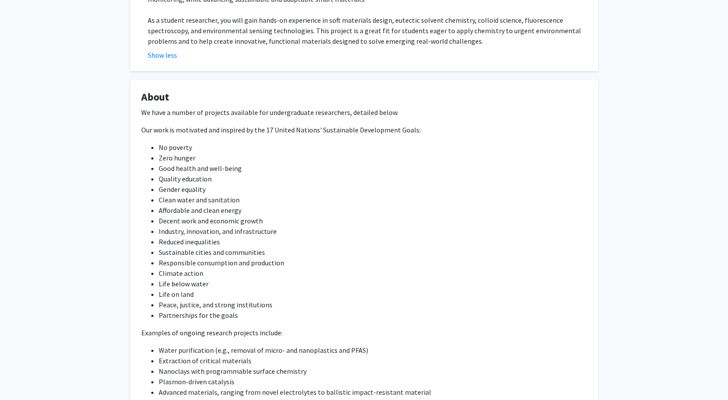
click at [170, 60] on button "Show less" at bounding box center [162, 55] width 29 height 10
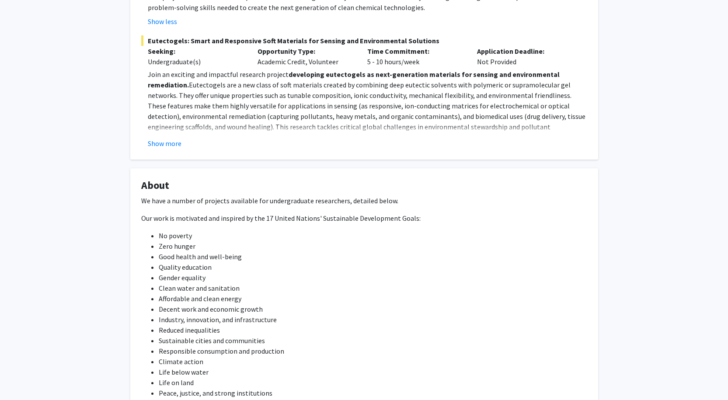
scroll to position [317, 0]
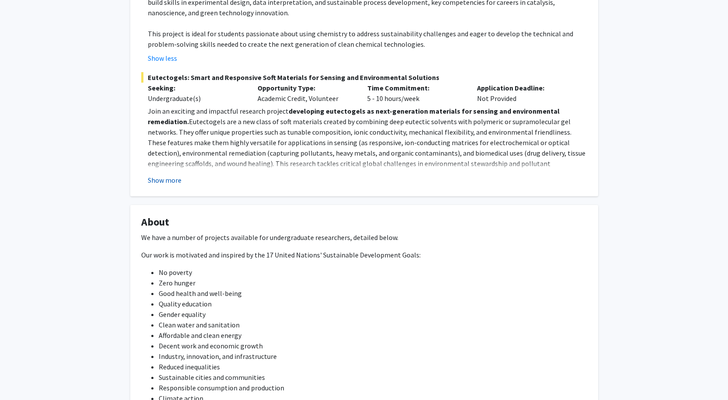
click at [177, 185] on button "Show more" at bounding box center [165, 180] width 34 height 10
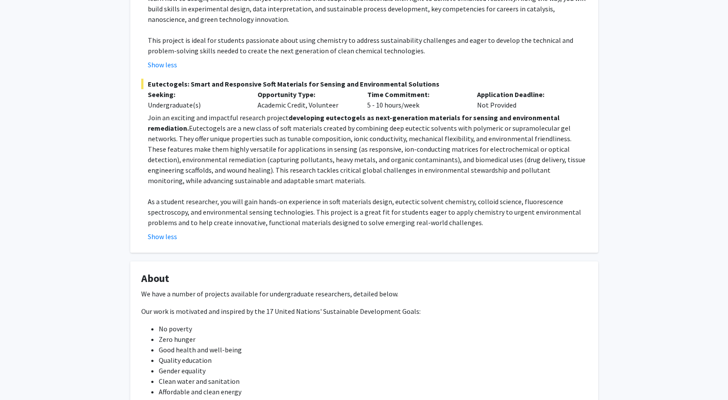
scroll to position [186, 0]
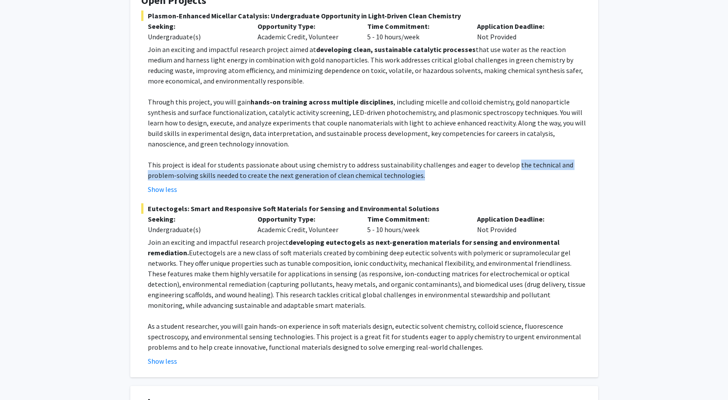
click at [178, 194] on fg-read-more "Join an exciting and impactful research project aimed at developing clean, sust…" at bounding box center [364, 119] width 446 height 150
click at [174, 194] on button "Show less" at bounding box center [162, 189] width 29 height 10
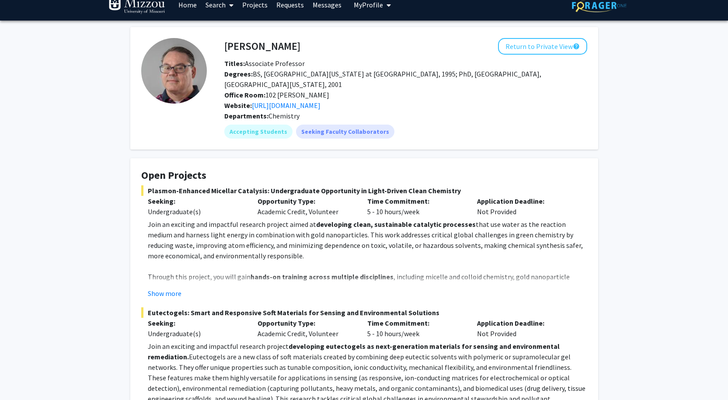
scroll to position [98, 0]
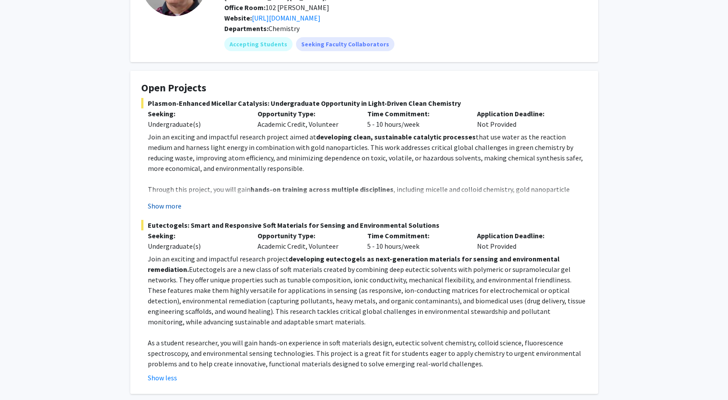
click at [178, 211] on button "Show more" at bounding box center [165, 206] width 34 height 10
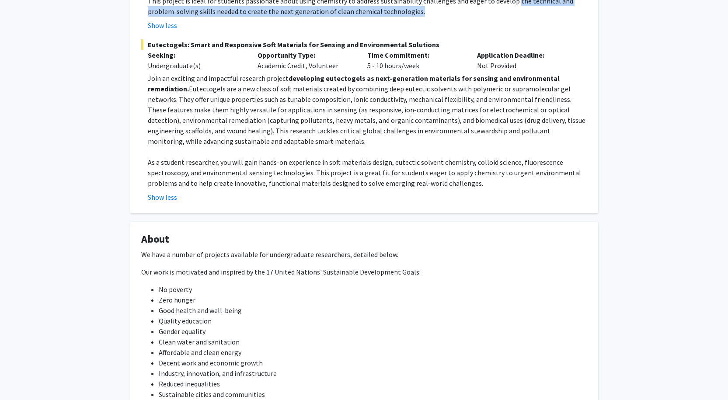
scroll to position [437, 0]
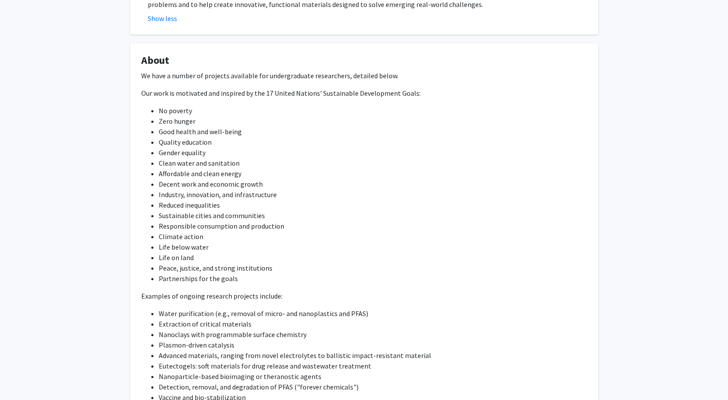
scroll to position [0, 0]
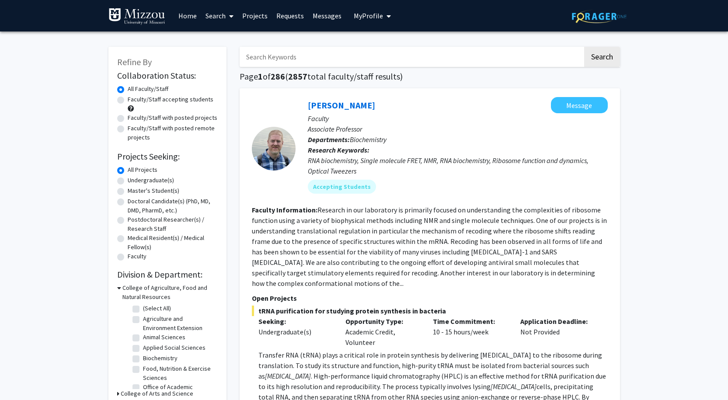
click at [326, 57] on input "Search Keywords" at bounding box center [410, 57] width 343 height 20
type input "[PERSON_NAME]"
click at [605, 55] on button "Search" at bounding box center [602, 57] width 36 height 20
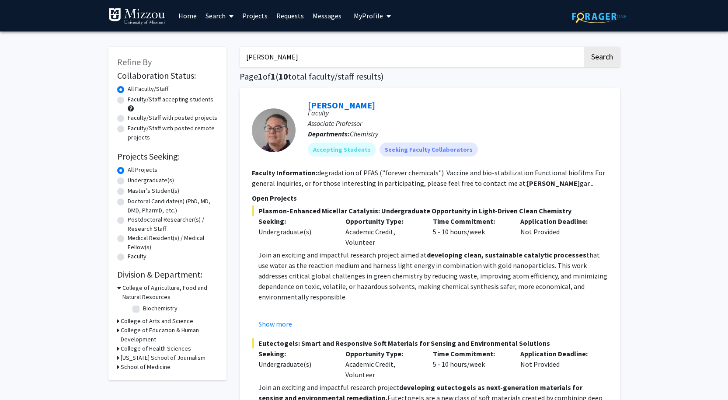
click at [341, 111] on link "[PERSON_NAME]" at bounding box center [341, 105] width 67 height 11
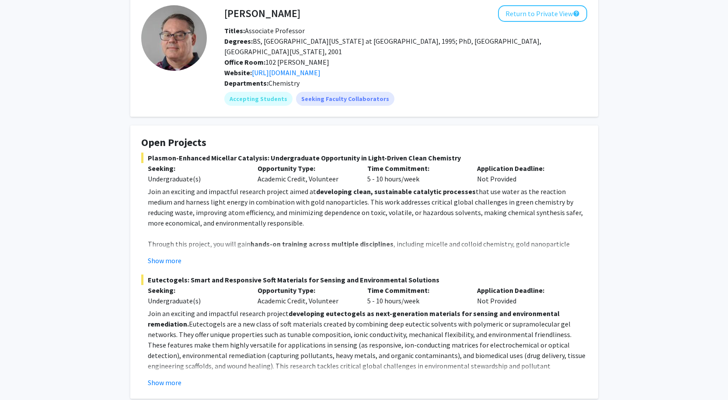
scroll to position [131, 0]
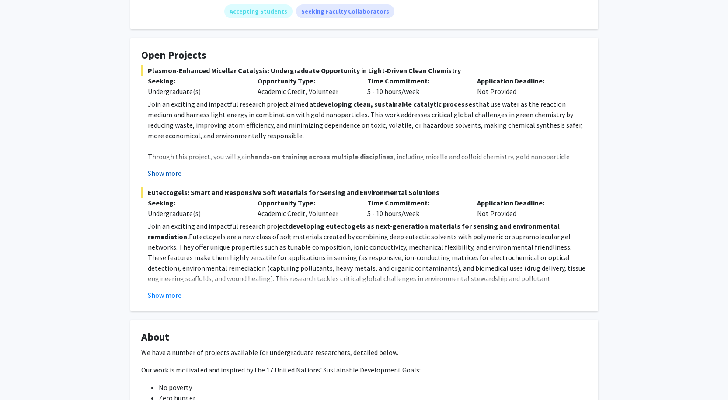
click at [165, 178] on button "Show more" at bounding box center [165, 173] width 34 height 10
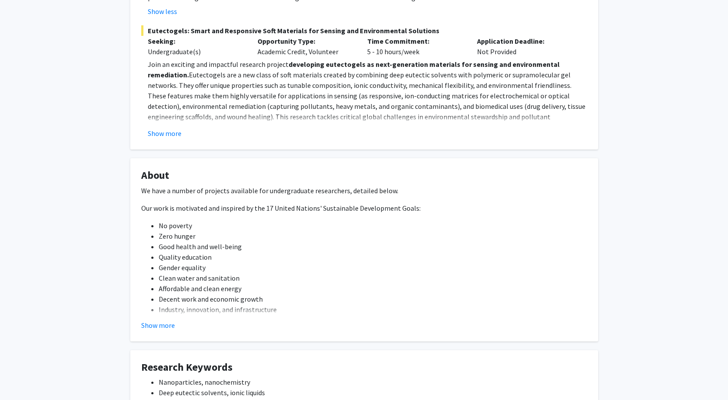
scroll to position [481, 0]
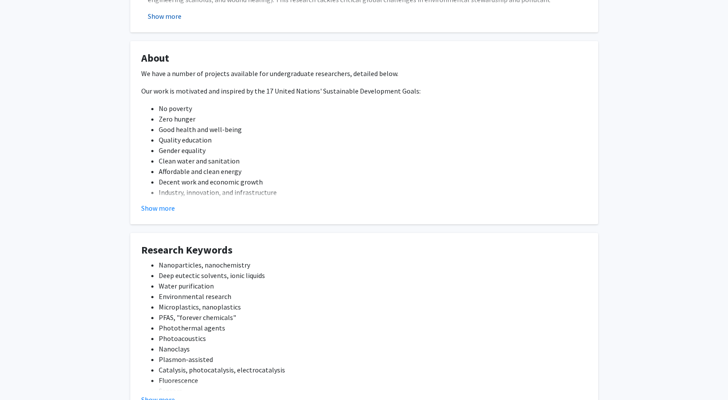
click at [174, 21] on button "Show more" at bounding box center [165, 16] width 34 height 10
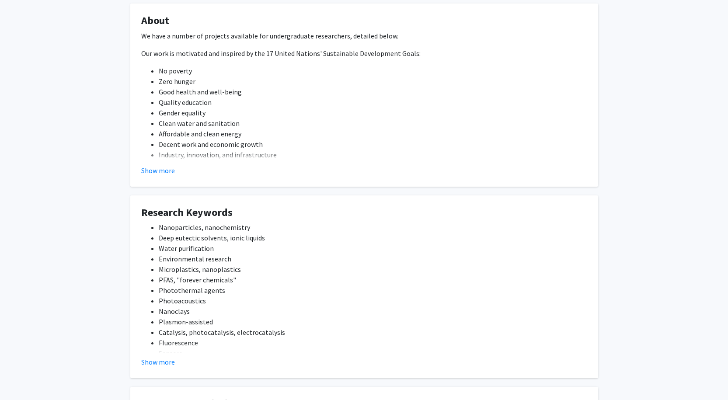
scroll to position [612, 0]
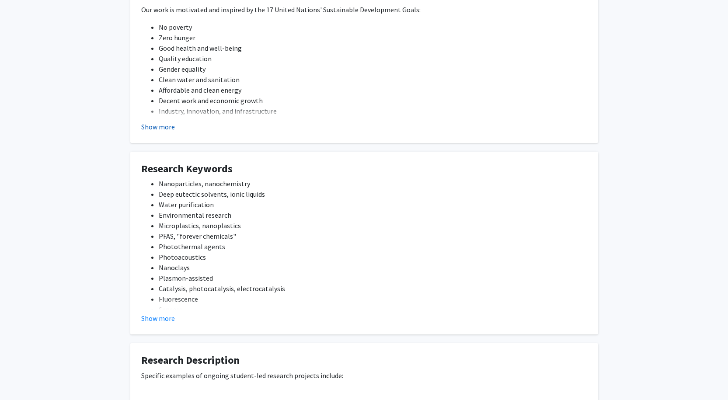
click at [169, 132] on button "Show more" at bounding box center [158, 126] width 34 height 10
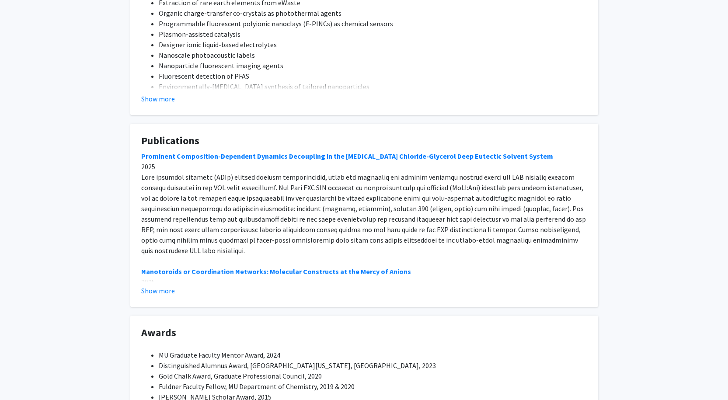
scroll to position [1311, 0]
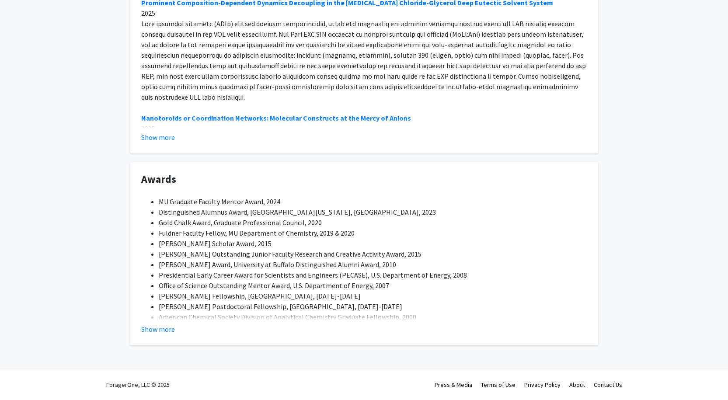
scroll to position [1486, 0]
click at [165, 142] on button "Show more" at bounding box center [158, 137] width 34 height 10
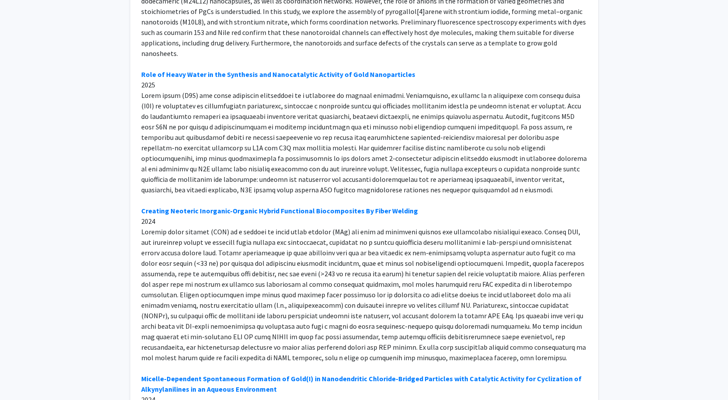
scroll to position [1617, 0]
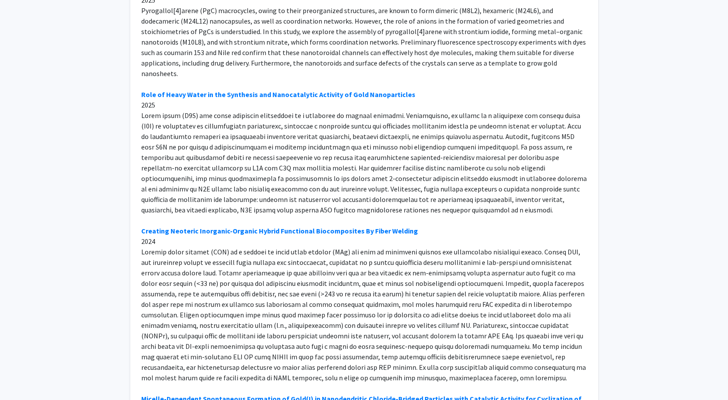
scroll to position [0, 0]
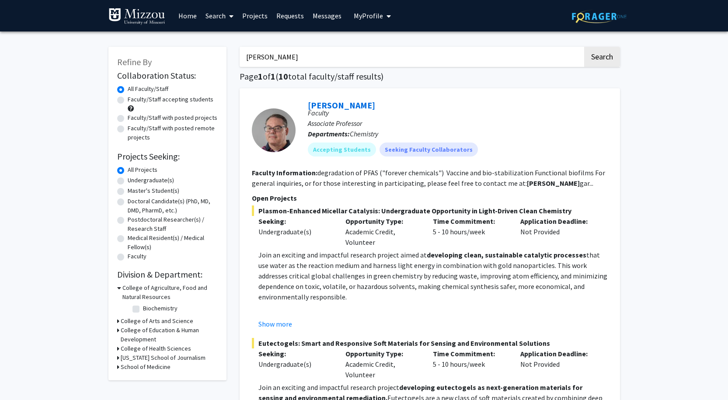
click at [331, 62] on input "[PERSON_NAME]" at bounding box center [410, 57] width 343 height 20
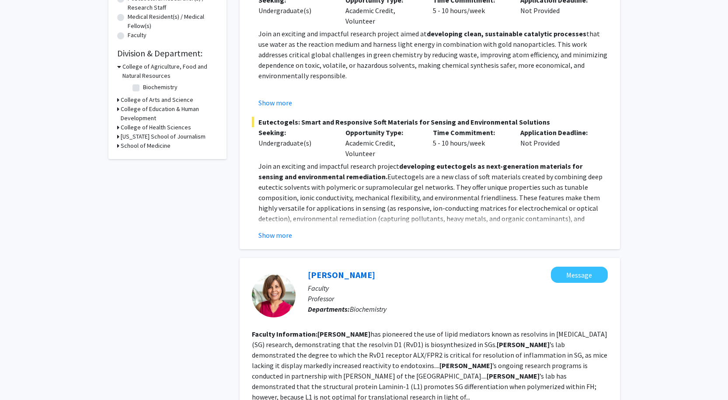
scroll to position [393, 0]
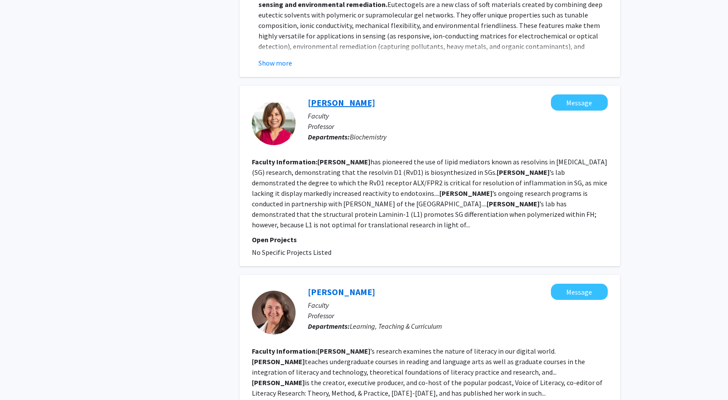
click at [345, 108] on link "[PERSON_NAME]" at bounding box center [341, 102] width 67 height 11
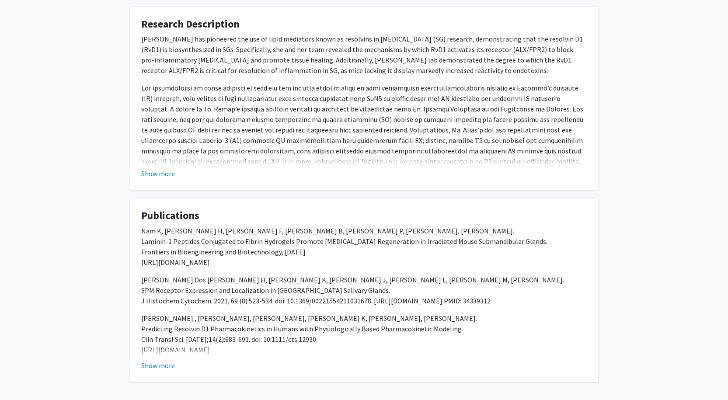
scroll to position [327, 0]
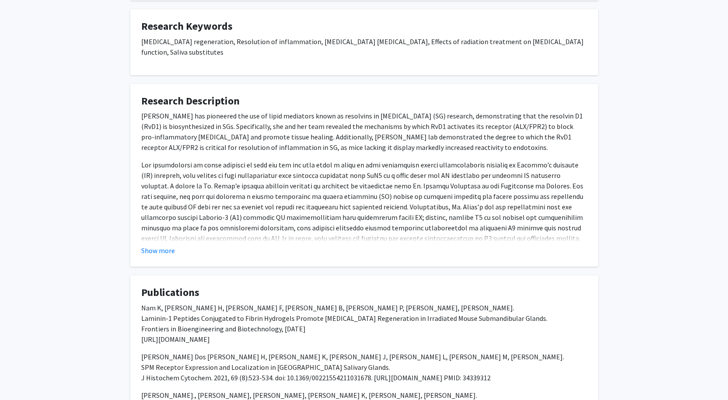
click at [170, 256] on fg-read-more "Dr. Baker has pioneered the use of lipid mediators known as resolvins in saliva…" at bounding box center [364, 183] width 446 height 145
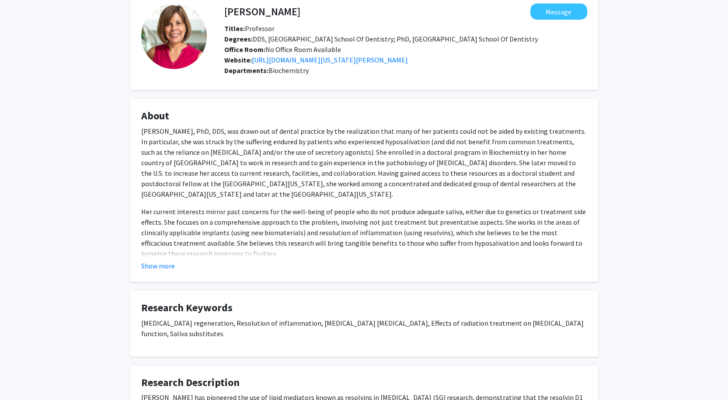
scroll to position [0, 0]
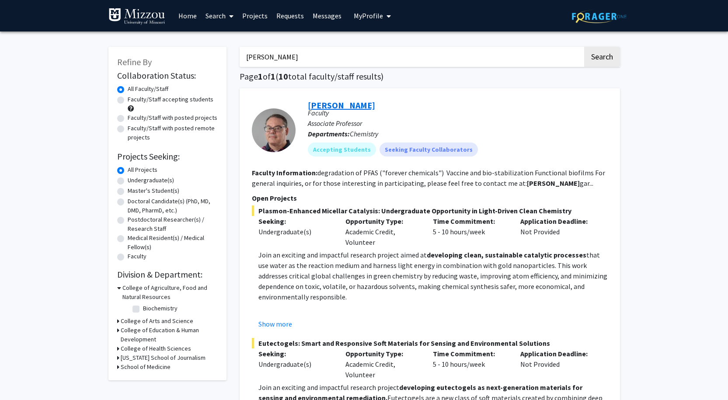
click at [349, 108] on link "[PERSON_NAME]" at bounding box center [341, 105] width 67 height 11
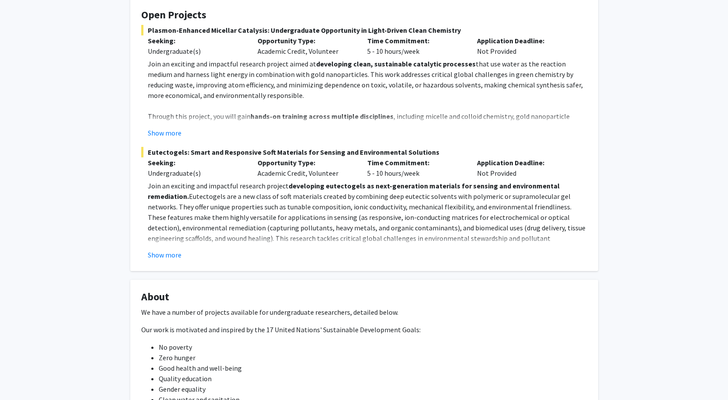
scroll to position [175, 0]
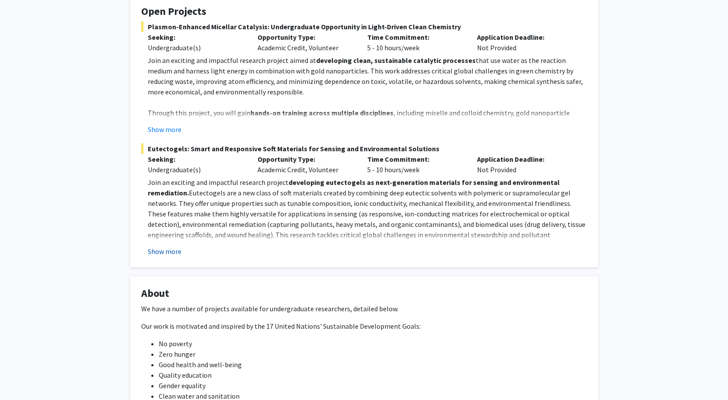
click at [166, 256] on button "Show more" at bounding box center [165, 251] width 34 height 10
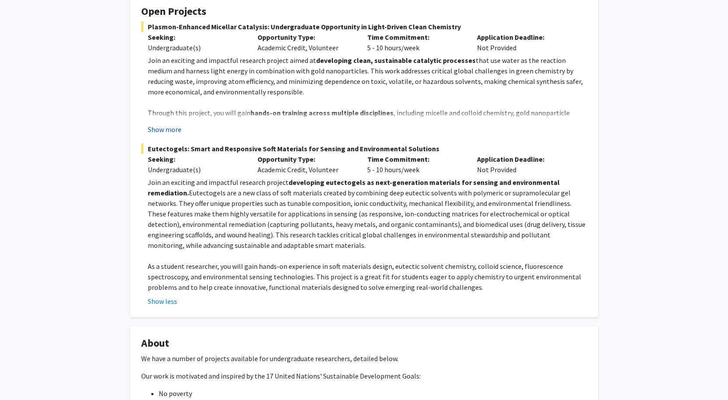
click at [181, 135] on button "Show more" at bounding box center [165, 129] width 34 height 10
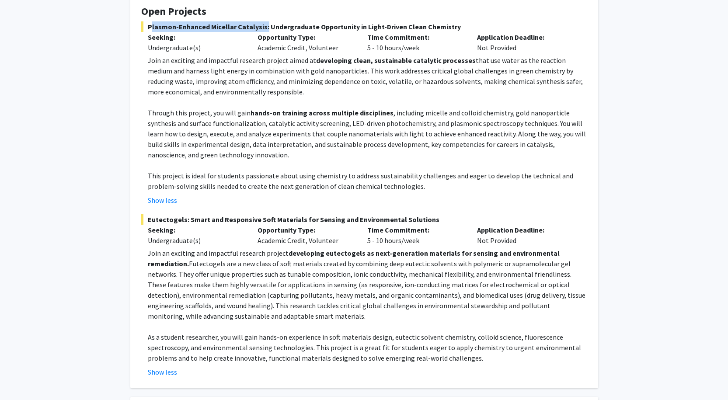
drag, startPoint x: 149, startPoint y: 64, endPoint x: 288, endPoint y: 69, distance: 139.9
click at [288, 32] on span "Plasmon-Enhanced Micellar Catalysis: Undergraduate Opportunity in Light-Driven …" at bounding box center [364, 26] width 446 height 10
click at [240, 97] on p "Join an exciting and impactful research project aimed at developing clean, sust…" at bounding box center [367, 76] width 439 height 42
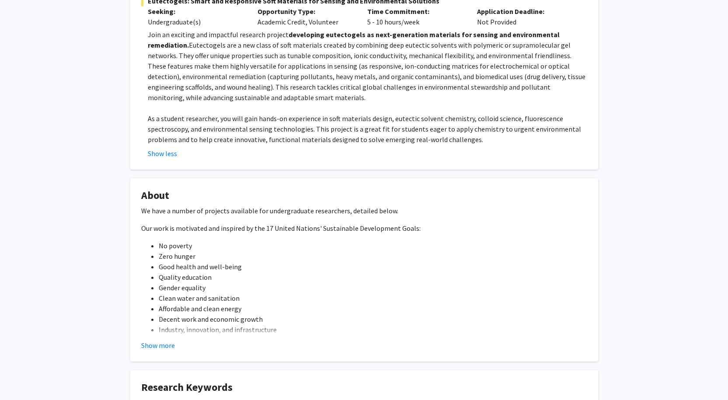
scroll to position [437, 0]
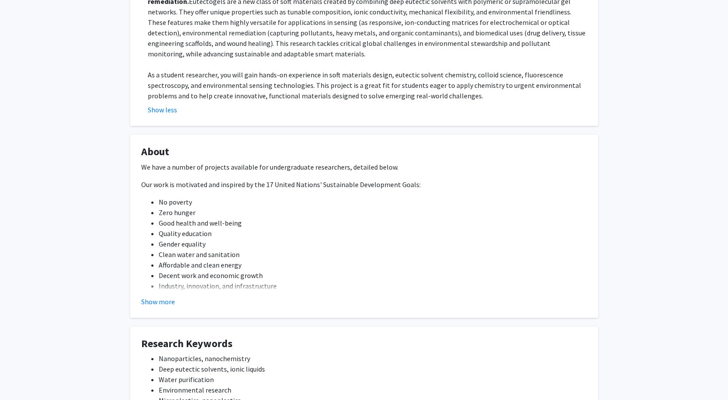
drag, startPoint x: 149, startPoint y: 80, endPoint x: 193, endPoint y: 79, distance: 44.1
click at [233, 59] on p "Join an exciting and impactful research project developing eutectogels as next-…" at bounding box center [367, 22] width 439 height 73
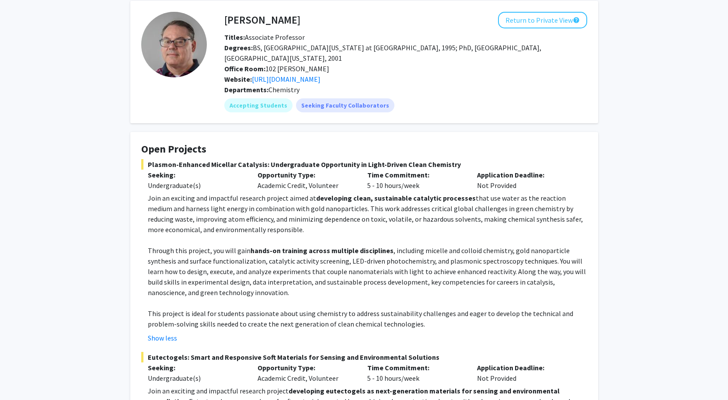
scroll to position [0, 0]
